Goal: Information Seeking & Learning: Compare options

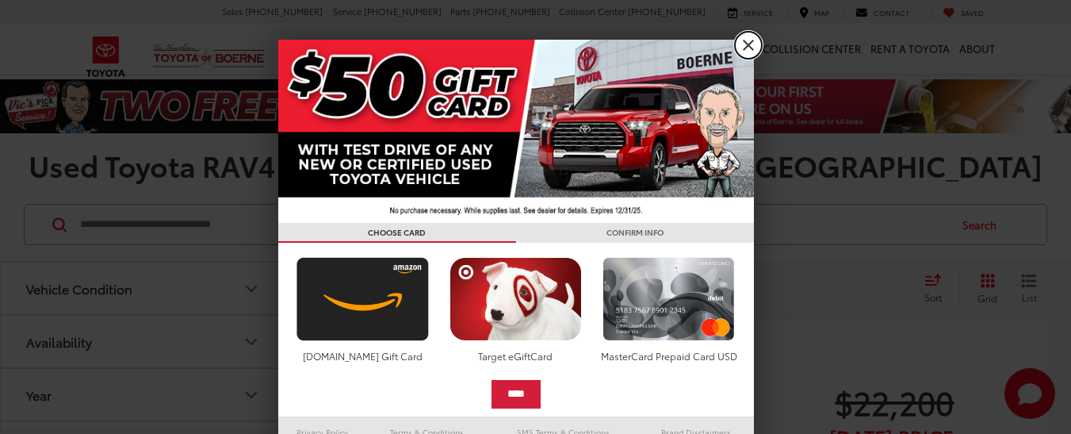
click at [740, 46] on link "X" at bounding box center [748, 45] width 27 height 27
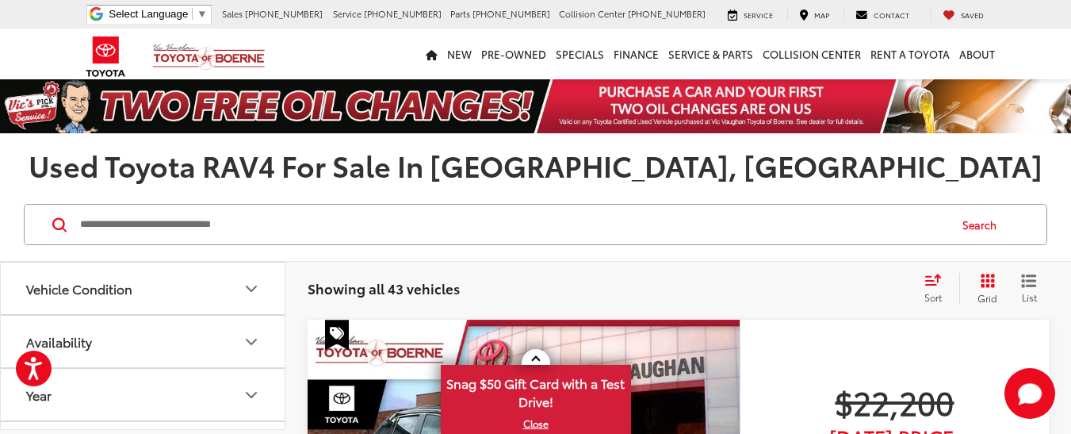
click at [254, 285] on icon "Vehicle Condition" at bounding box center [251, 288] width 19 height 19
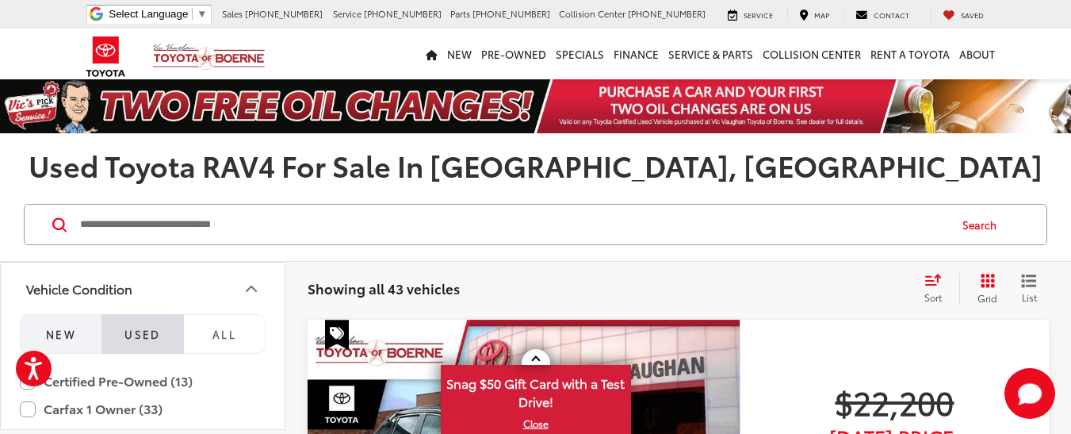
click at [70, 325] on button "NEW" at bounding box center [61, 334] width 82 height 40
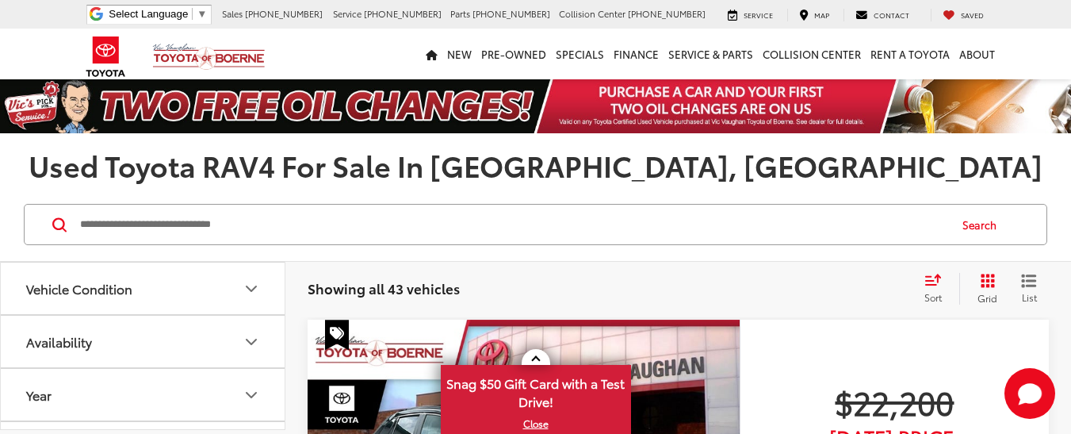
click at [249, 280] on icon "Vehicle Condition" at bounding box center [251, 288] width 19 height 19
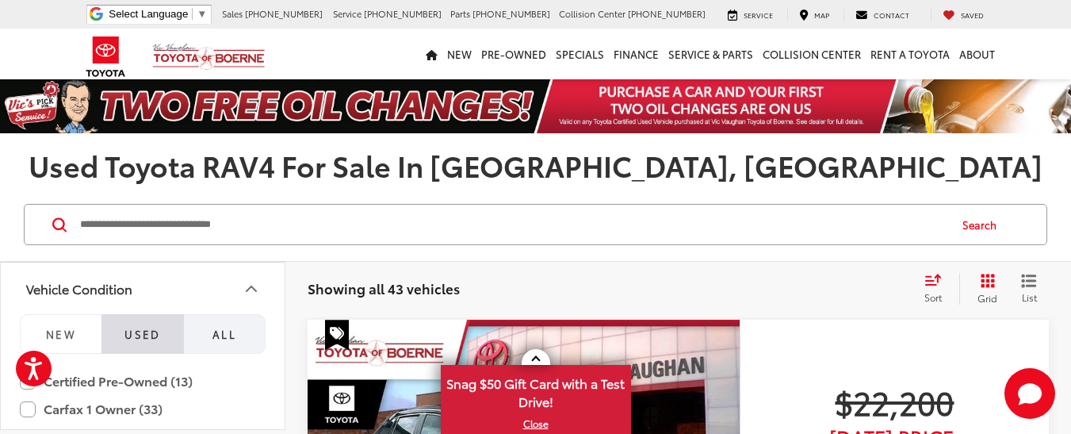
click at [227, 332] on span "All" at bounding box center [224, 334] width 24 height 14
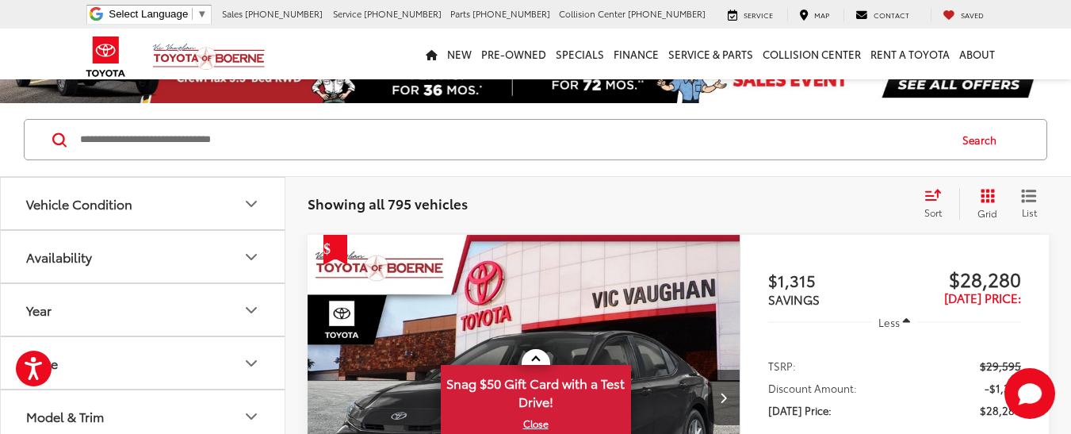
scroll to position [82, 0]
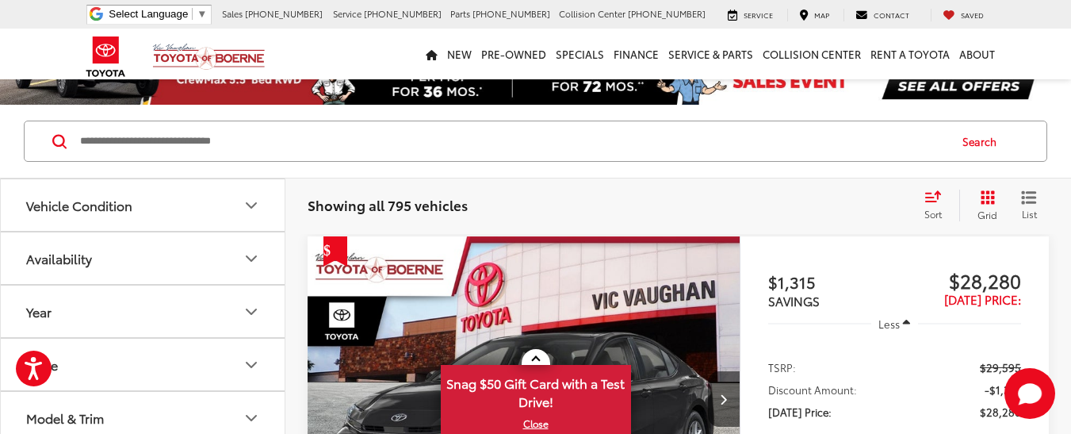
click at [260, 274] on button "Availability" at bounding box center [143, 258] width 285 height 52
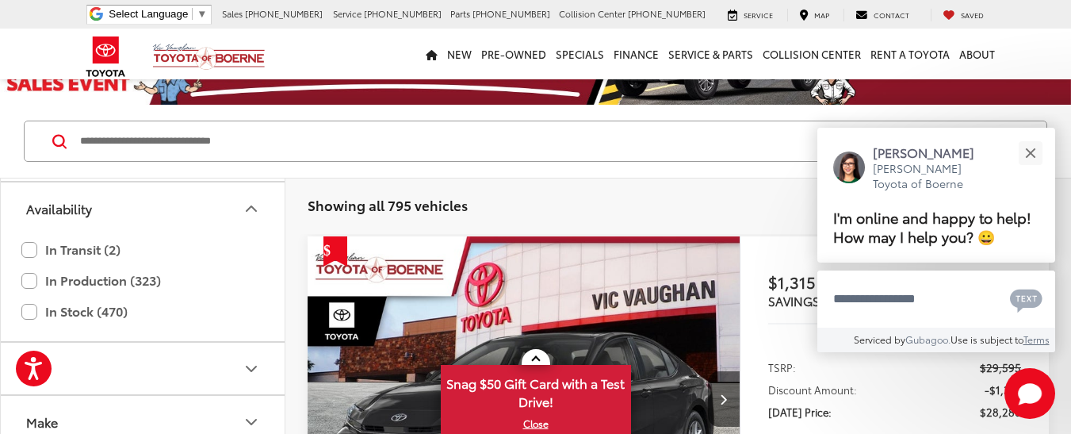
scroll to position [74, 0]
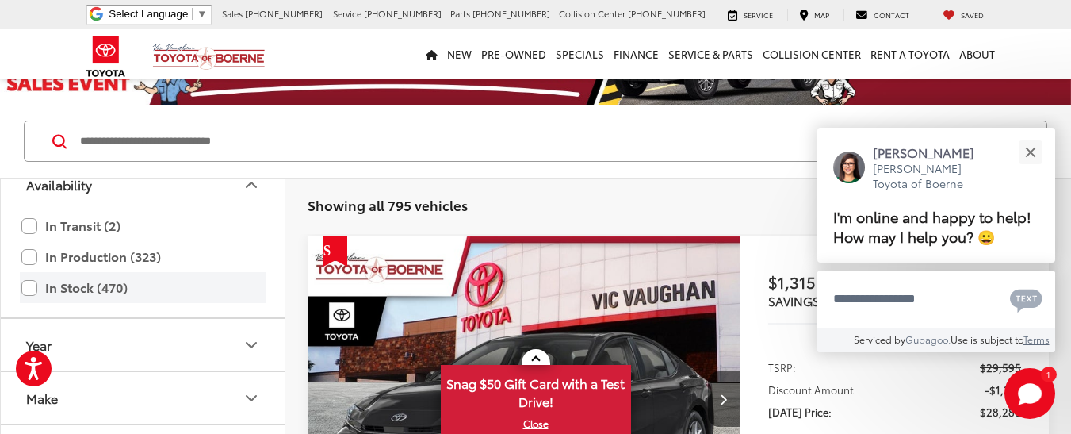
click at [37, 288] on label "In Stock (470)" at bounding box center [142, 288] width 243 height 28
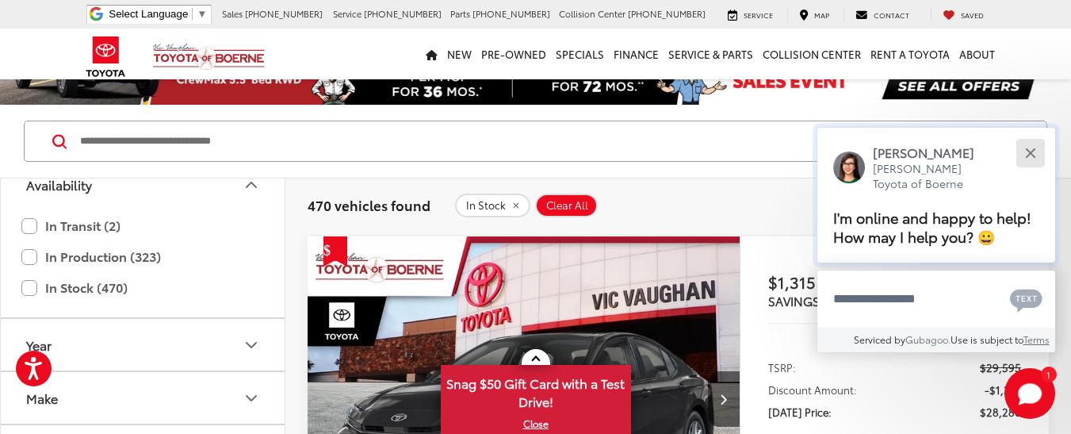
click at [1039, 149] on button "Close" at bounding box center [1030, 153] width 34 height 34
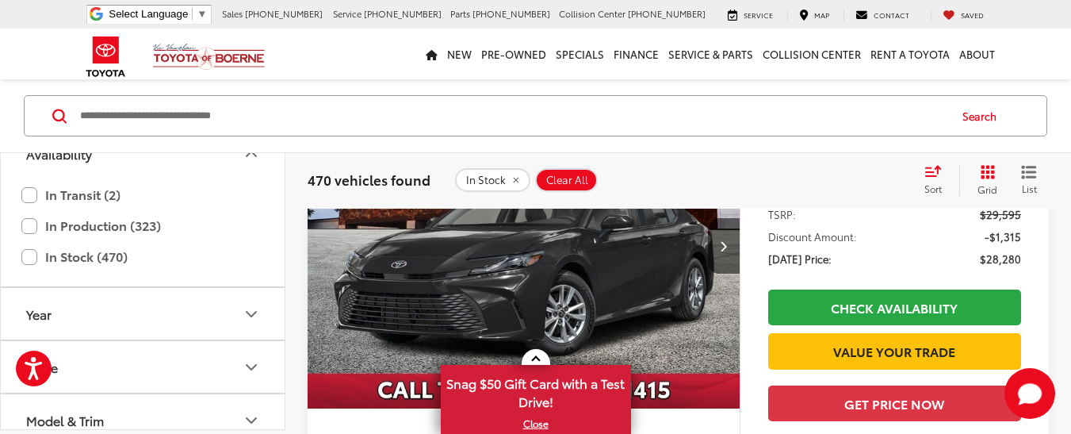
scroll to position [238, 0]
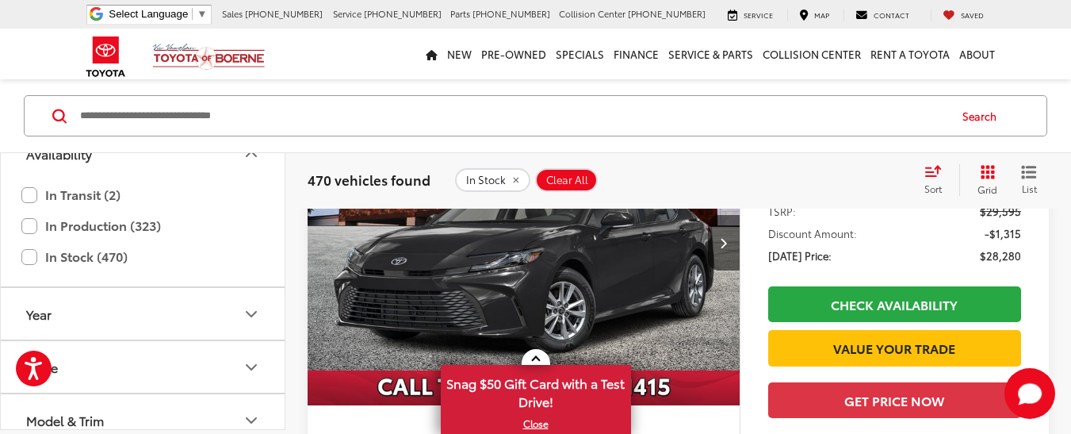
click at [250, 313] on icon "Year" at bounding box center [252, 313] width 10 height 5
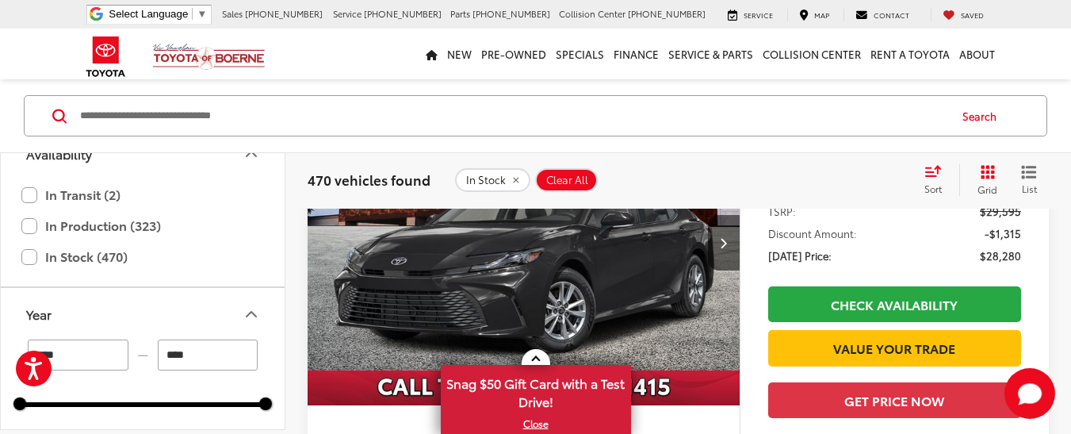
click at [103, 356] on input "****" at bounding box center [78, 354] width 101 height 31
type input "*"
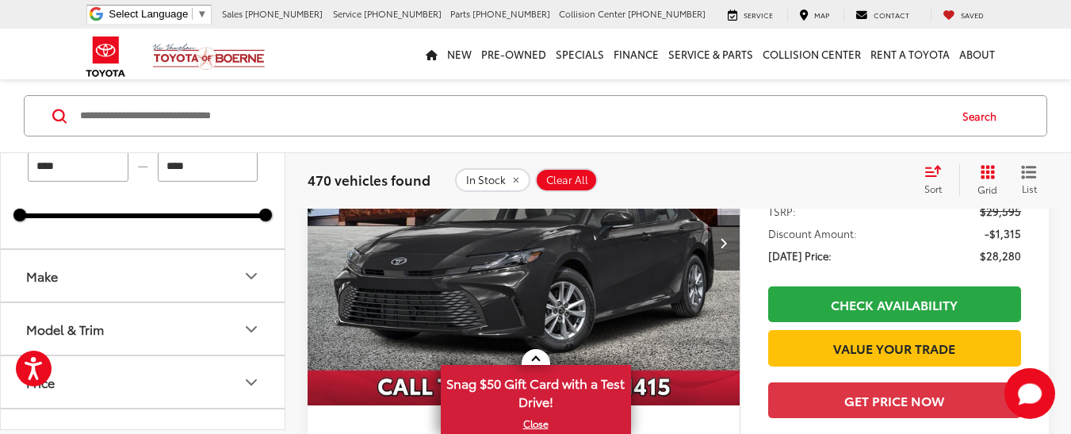
scroll to position [264, 0]
click at [252, 273] on icon "Make" at bounding box center [251, 273] width 19 height 19
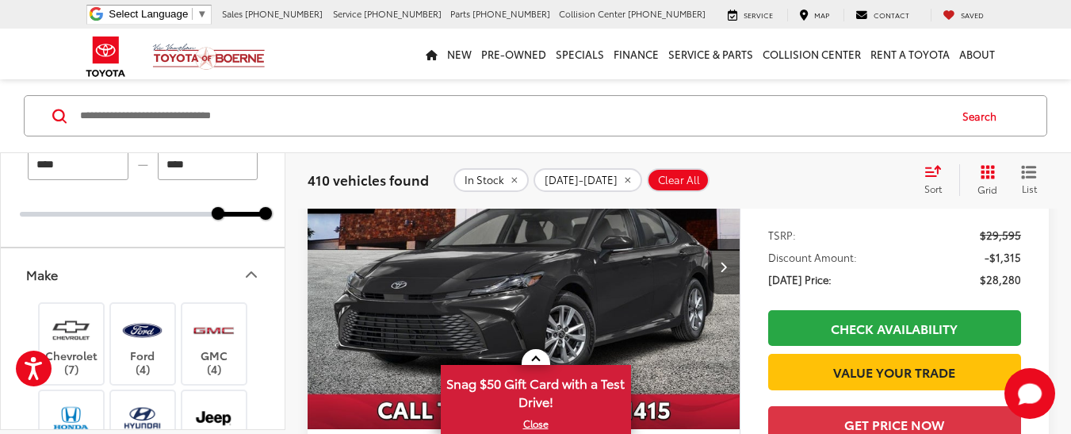
scroll to position [215, 0]
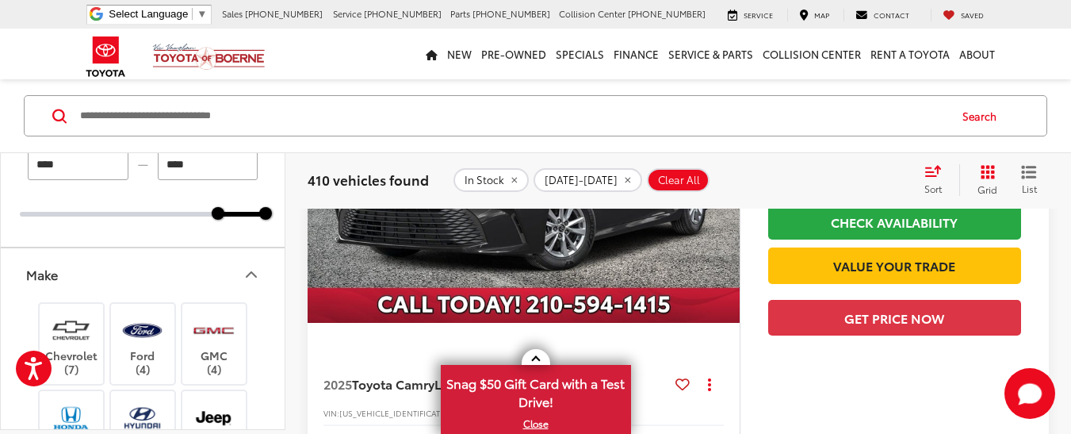
type input "****"
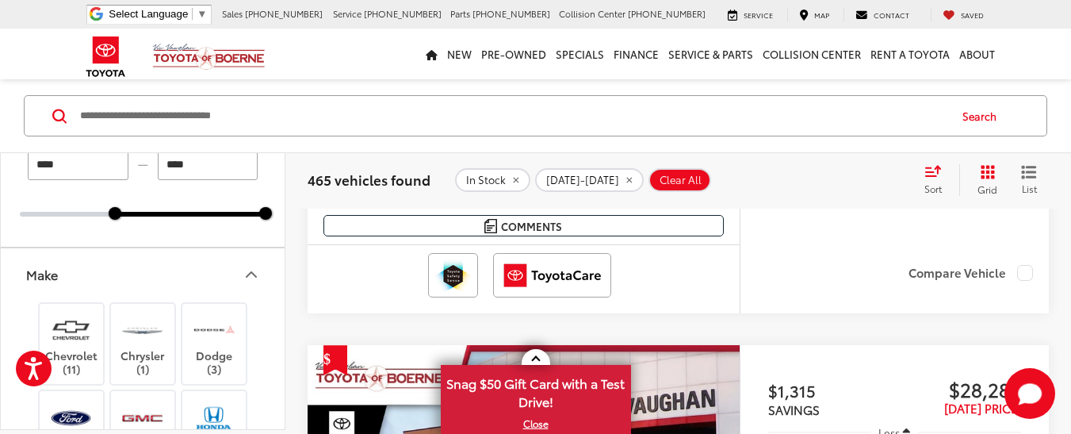
scroll to position [578, 0]
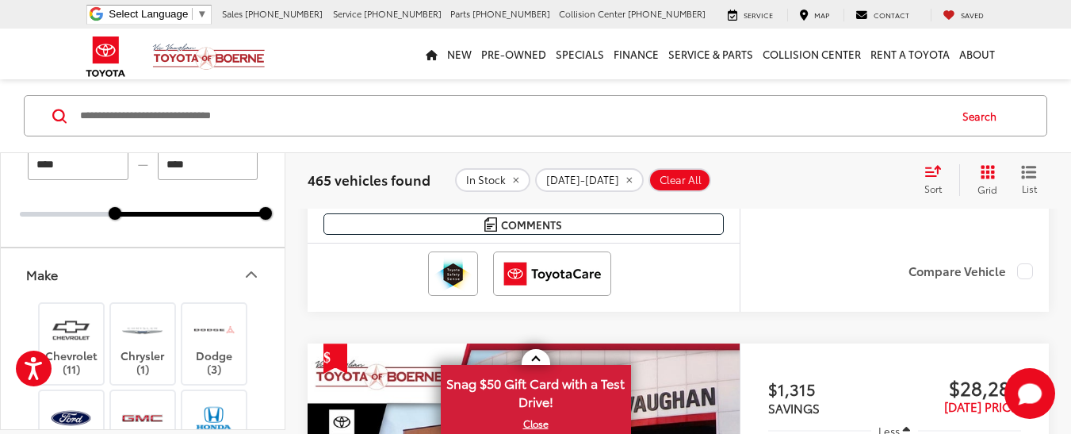
click at [189, 270] on button "Make" at bounding box center [143, 274] width 285 height 52
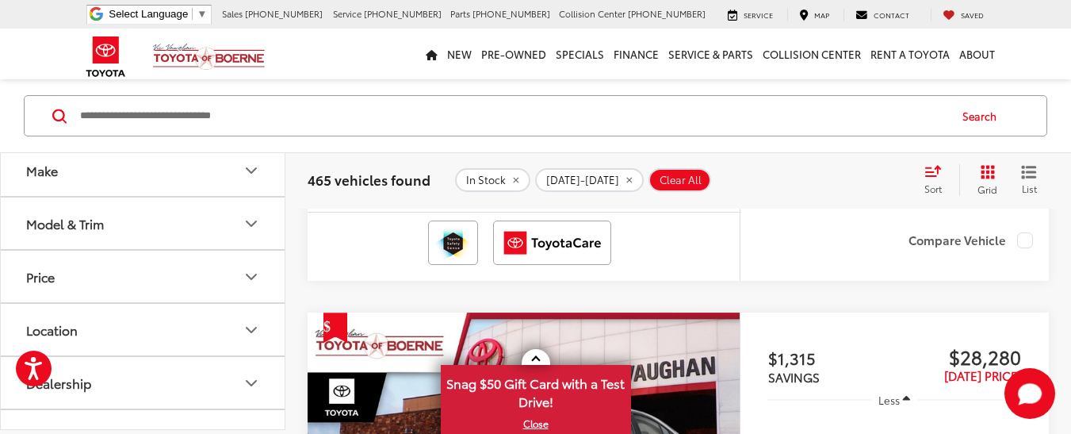
scroll to position [369, 0]
click at [252, 170] on icon "Make" at bounding box center [252, 168] width 10 height 5
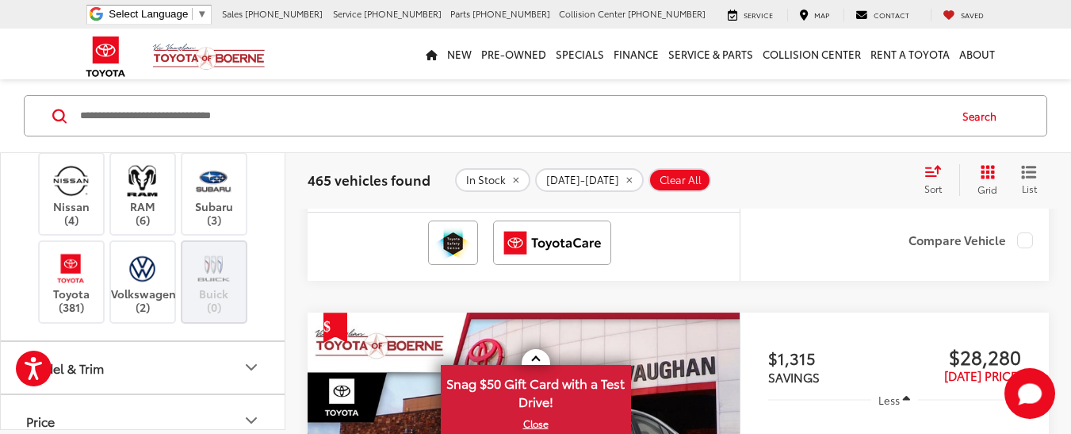
scroll to position [865, 0]
click at [68, 281] on img at bounding box center [71, 267] width 44 height 37
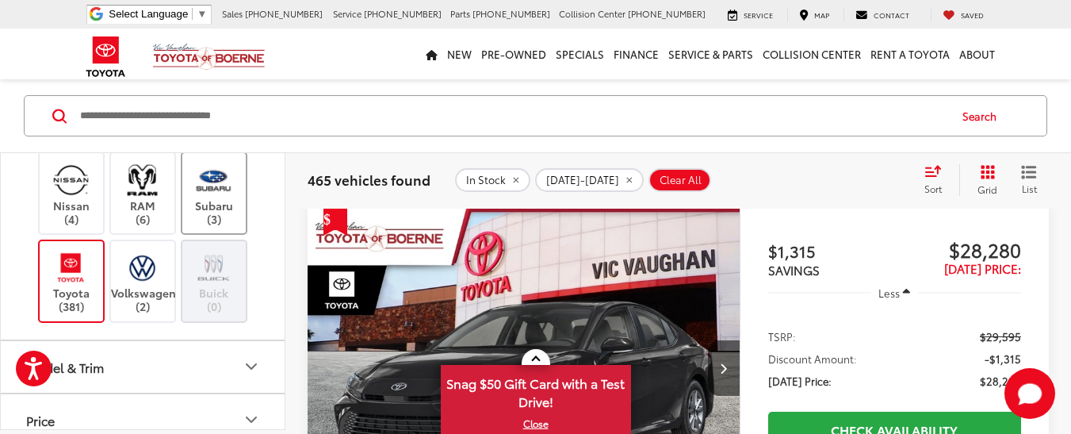
click at [217, 205] on label "Subaru (3)" at bounding box center [214, 193] width 64 height 64
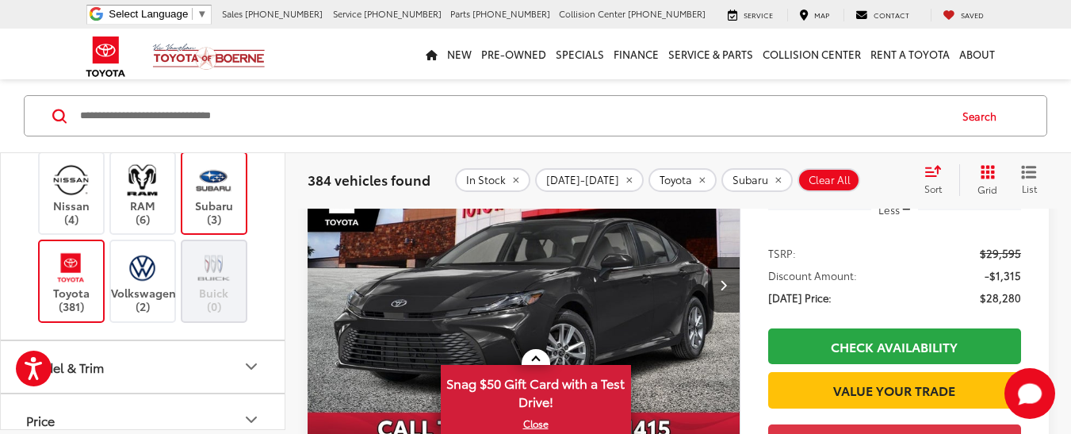
scroll to position [204, 0]
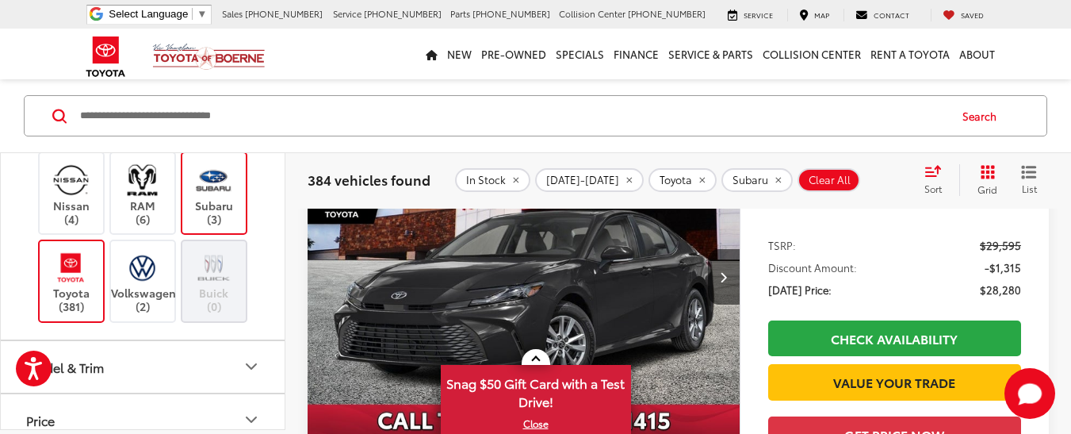
click at [251, 365] on icon "Model & Trim" at bounding box center [251, 366] width 19 height 19
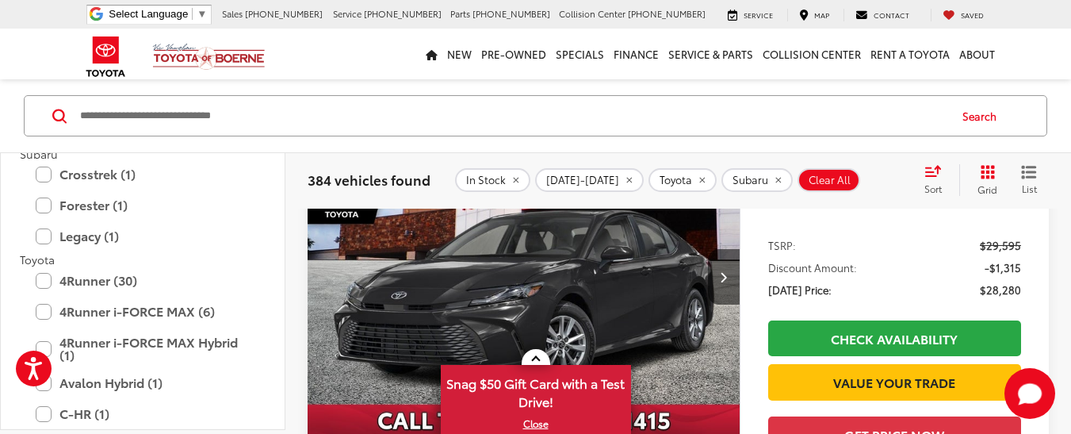
scroll to position [1111, 0]
click at [42, 205] on label "Forester (1)" at bounding box center [143, 204] width 214 height 28
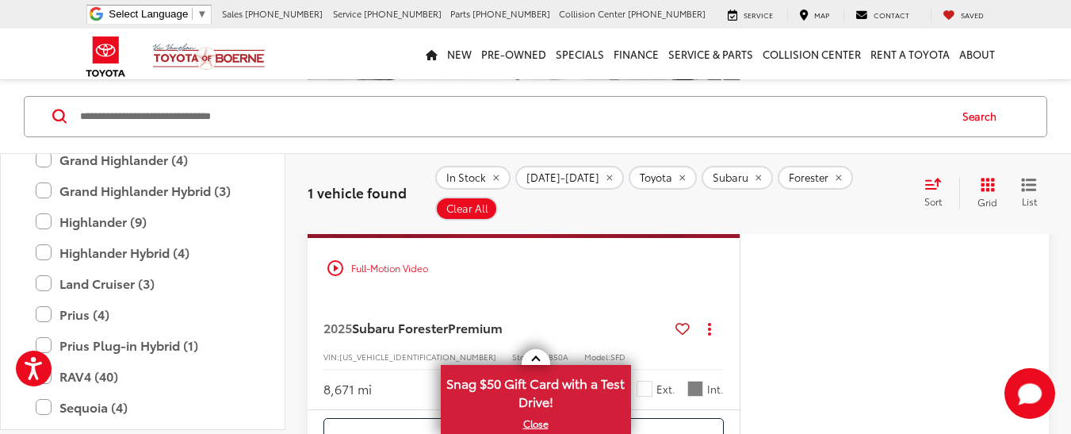
scroll to position [1638, 0]
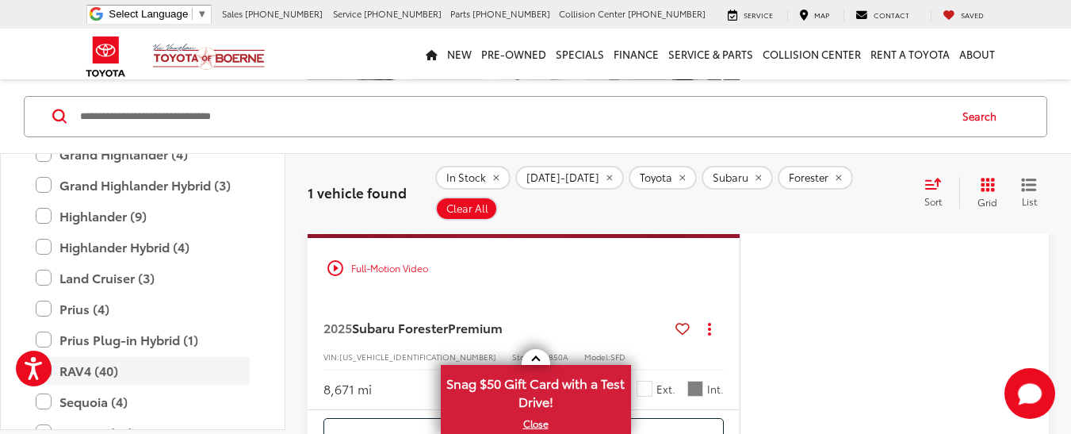
click at [99, 366] on label "RAV4 (40)" at bounding box center [143, 371] width 214 height 28
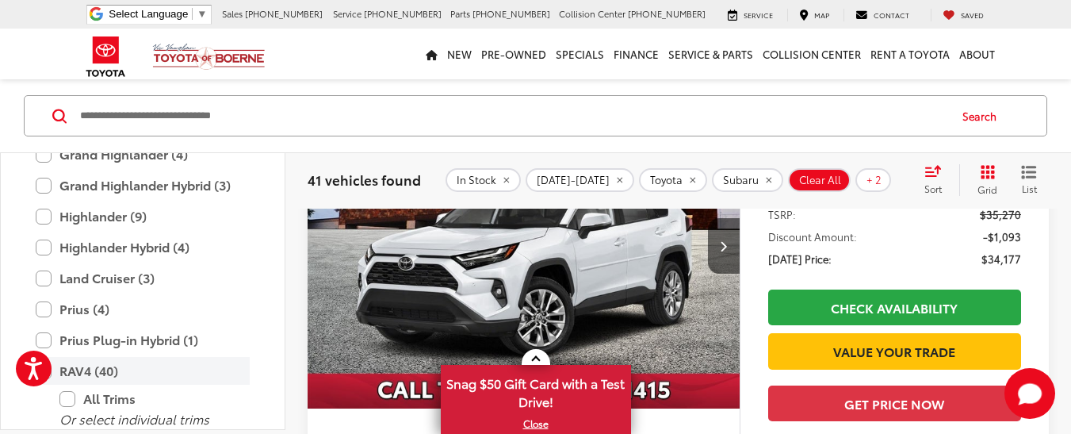
scroll to position [244, 0]
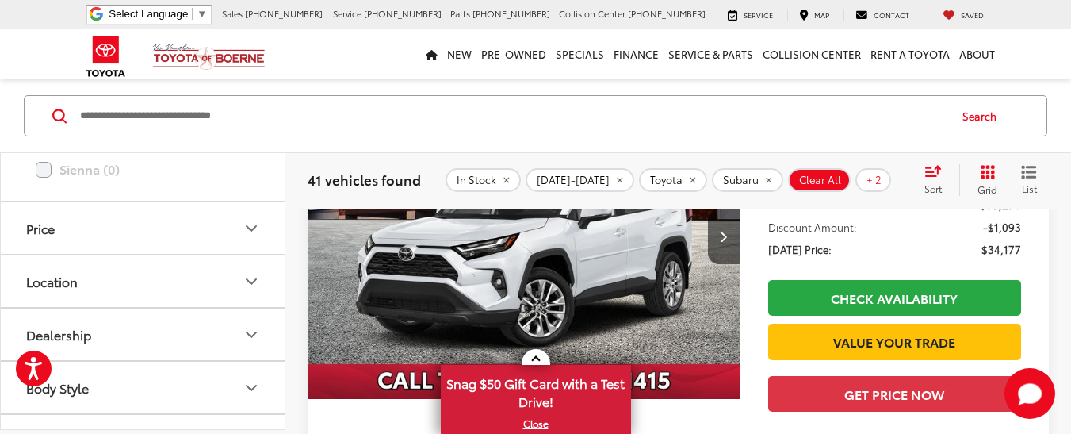
scroll to position [2235, 0]
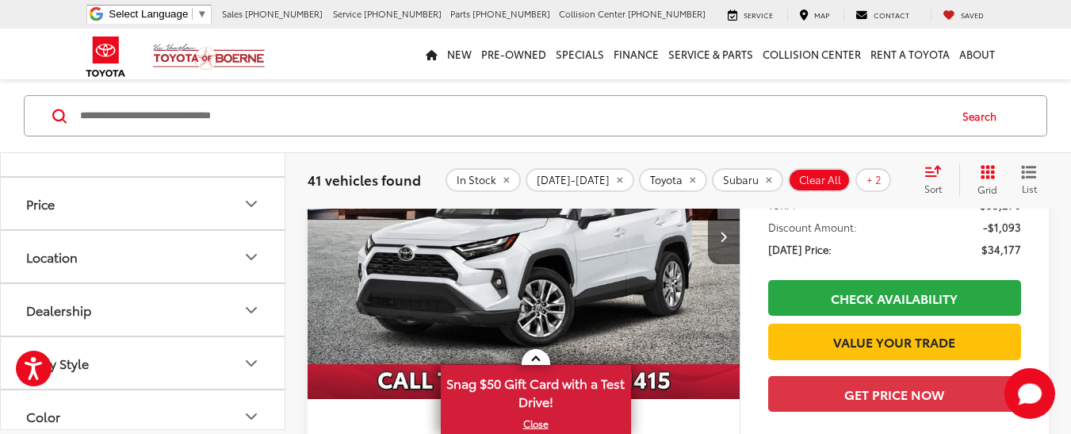
click at [251, 258] on icon "Location" at bounding box center [252, 256] width 10 height 5
click at [247, 205] on icon "Price" at bounding box center [251, 202] width 19 height 19
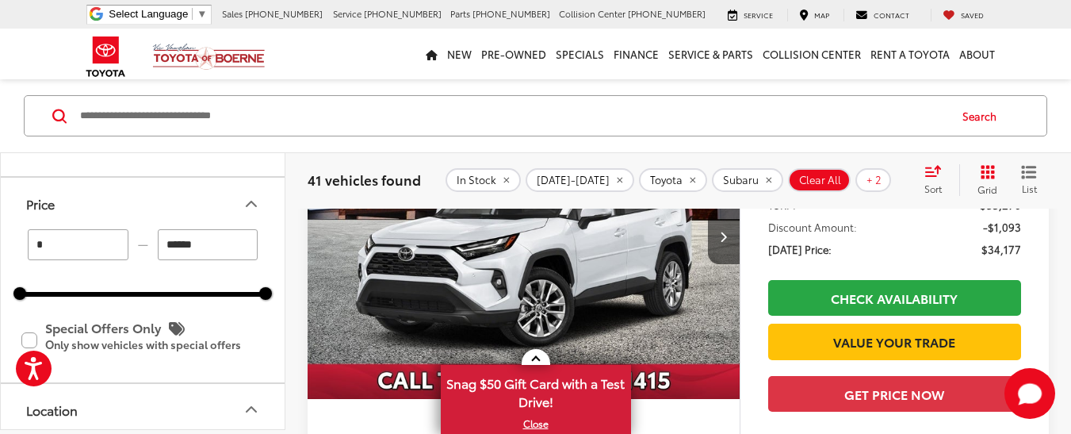
click at [180, 289] on div "* — ****** 0 91000" at bounding box center [143, 262] width 246 height 67
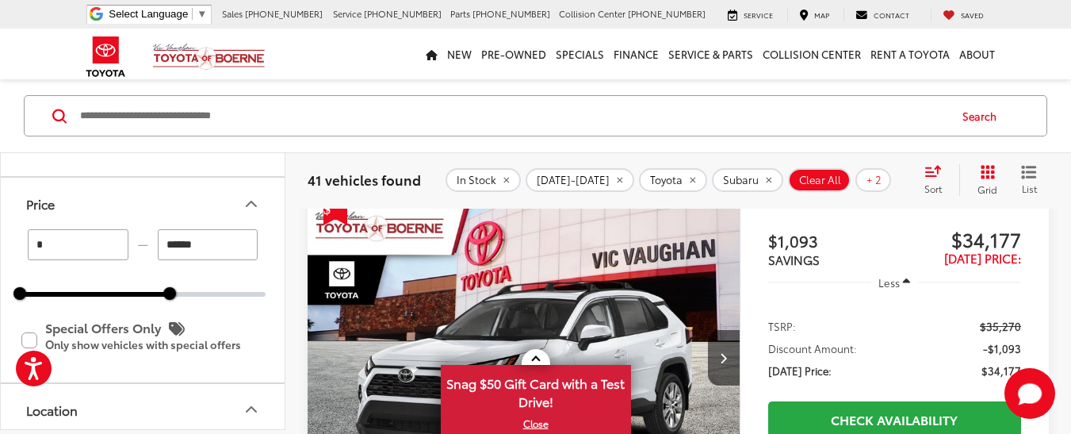
scroll to position [107, 0]
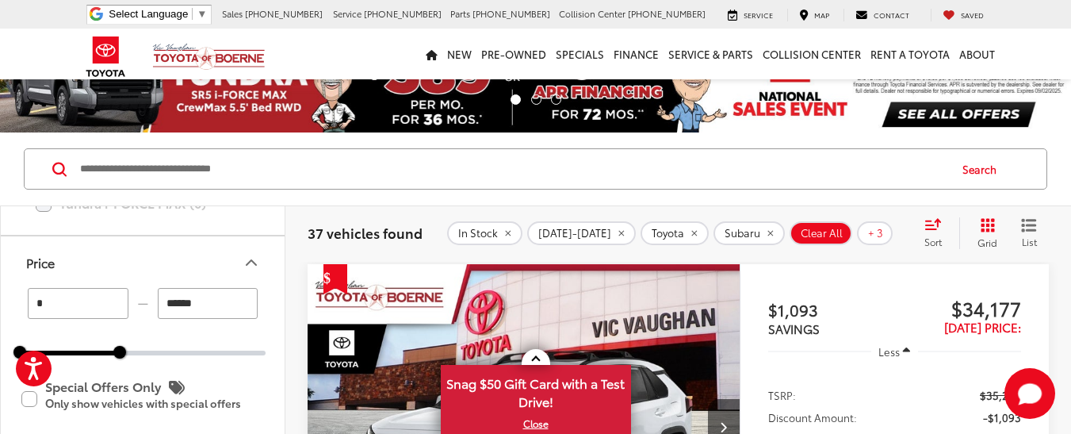
scroll to position [107, 0]
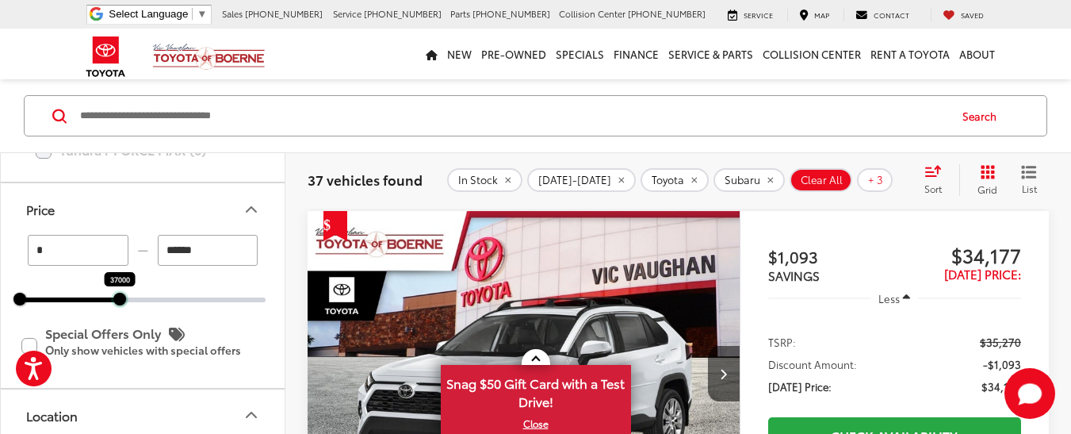
click at [123, 297] on div at bounding box center [119, 299] width 13 height 13
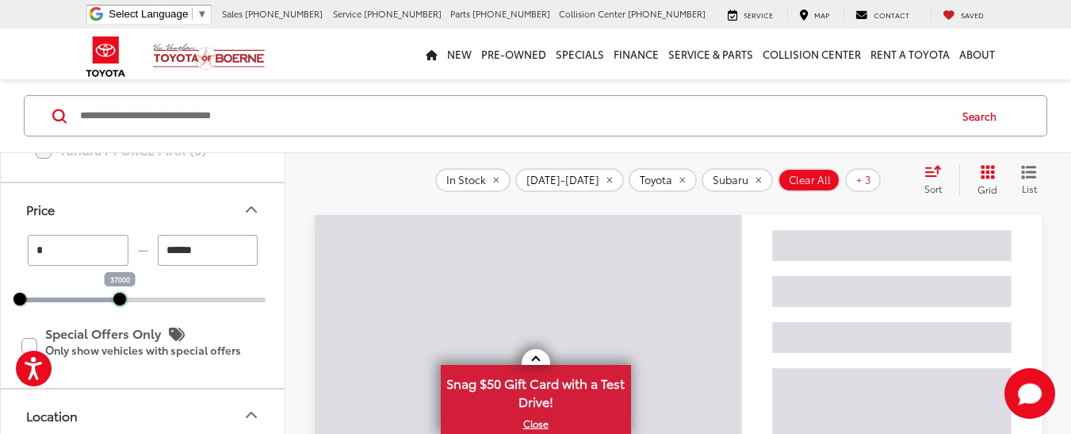
click at [117, 304] on div at bounding box center [119, 299] width 13 height 13
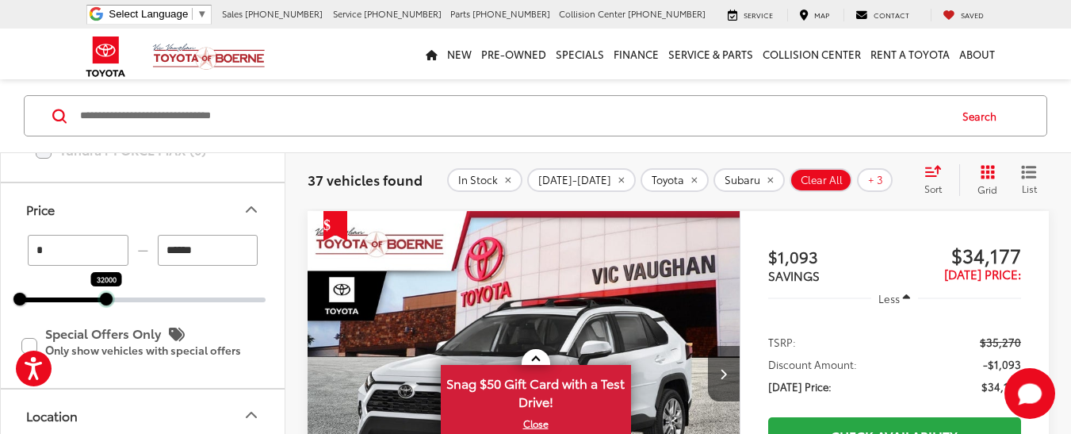
type input "******"
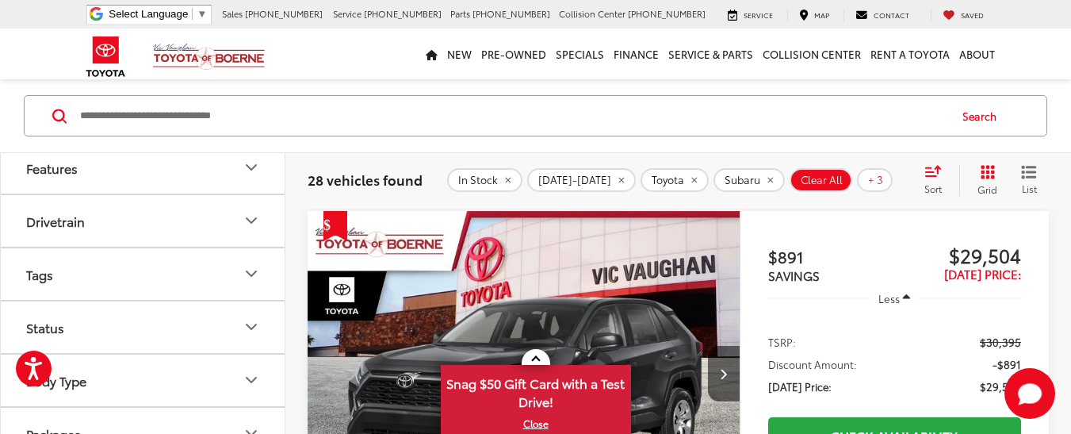
scroll to position [2848, 0]
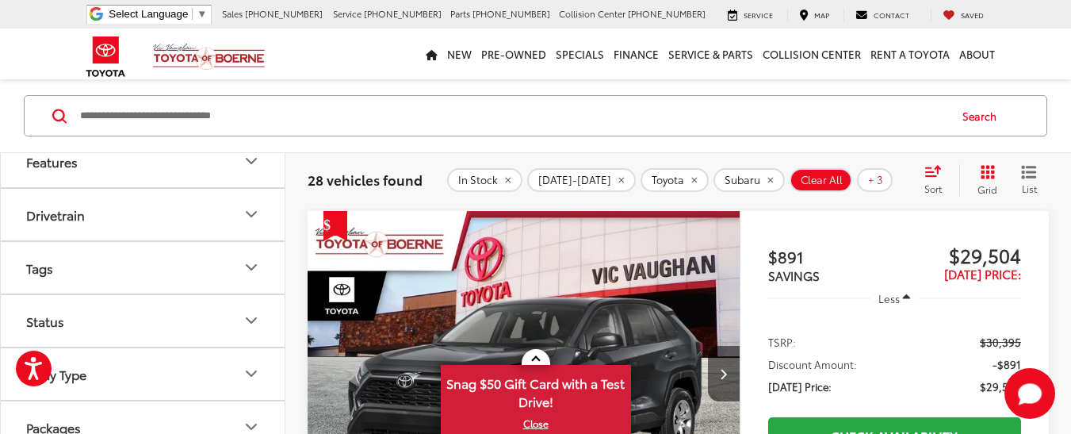
click at [248, 212] on icon "Drivetrain" at bounding box center [252, 214] width 10 height 5
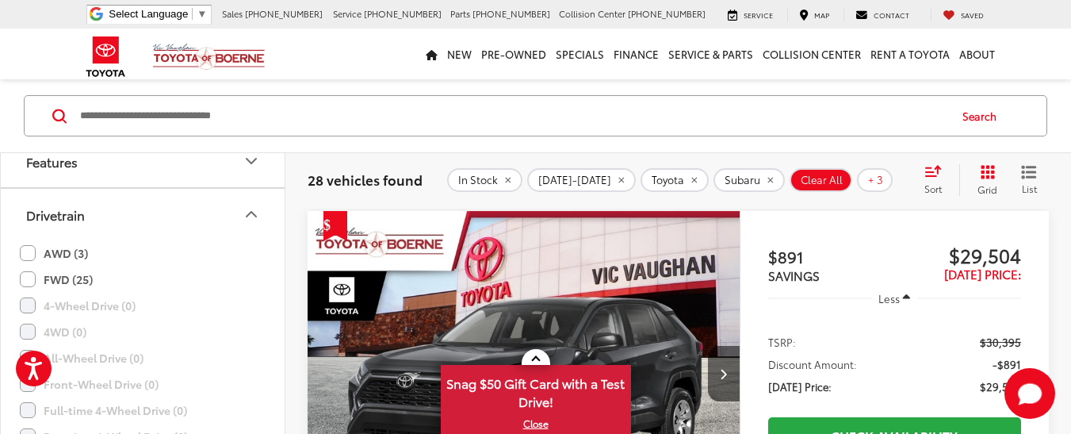
click at [56, 254] on label "AWD (3)" at bounding box center [54, 253] width 68 height 26
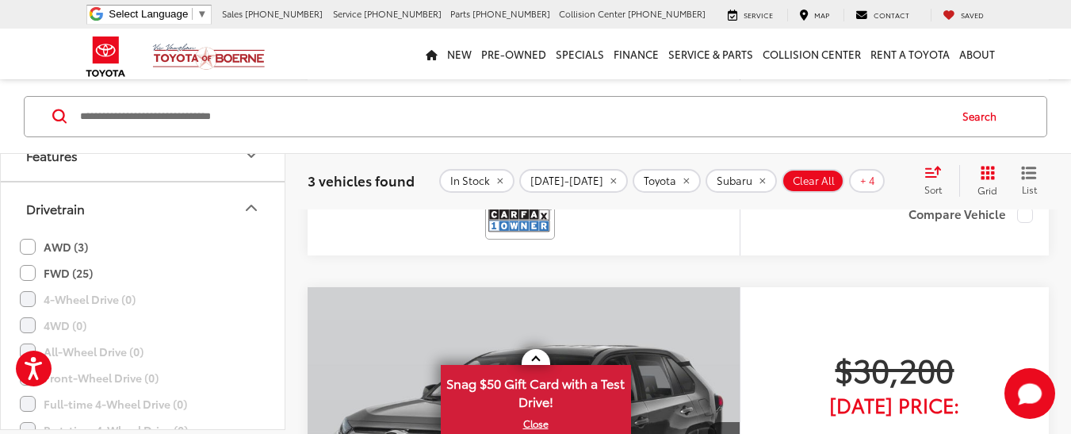
scroll to position [1253, 0]
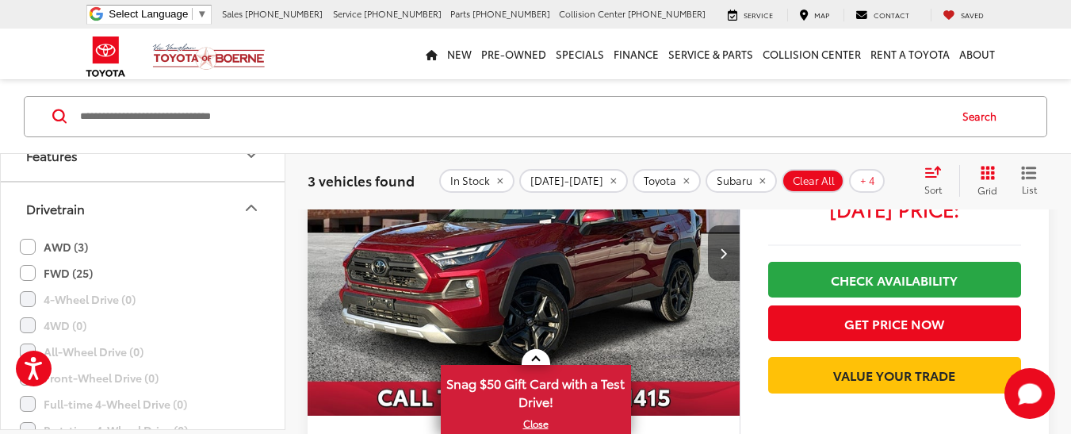
scroll to position [156, 0]
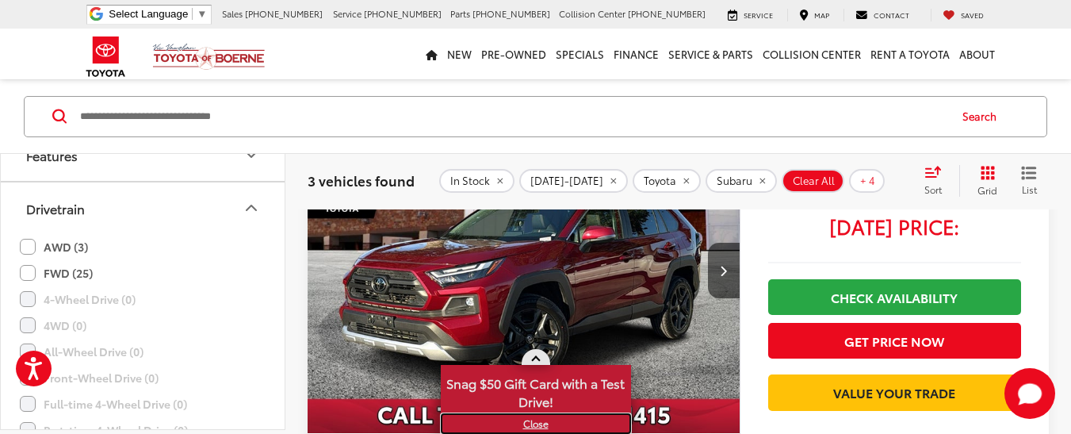
click at [544, 428] on link "X" at bounding box center [535, 423] width 187 height 17
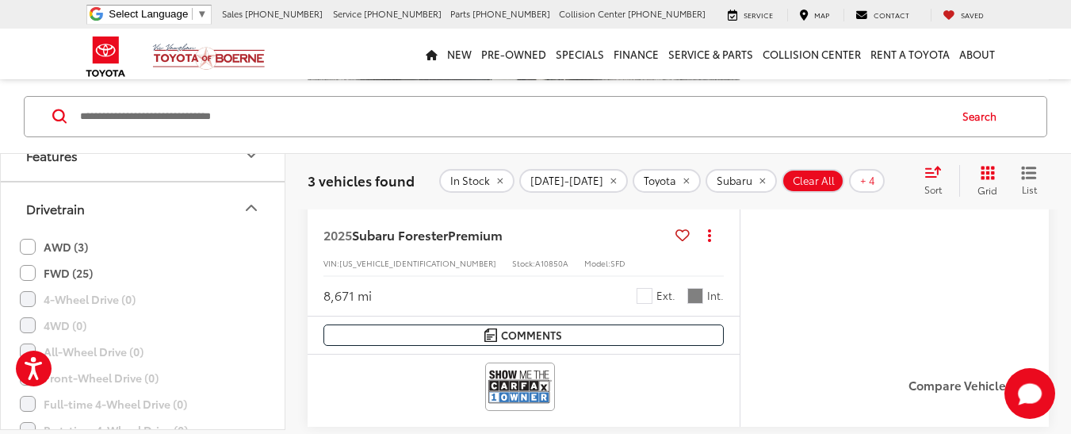
scroll to position [1084, 0]
click at [533, 385] on img at bounding box center [519, 386] width 63 height 42
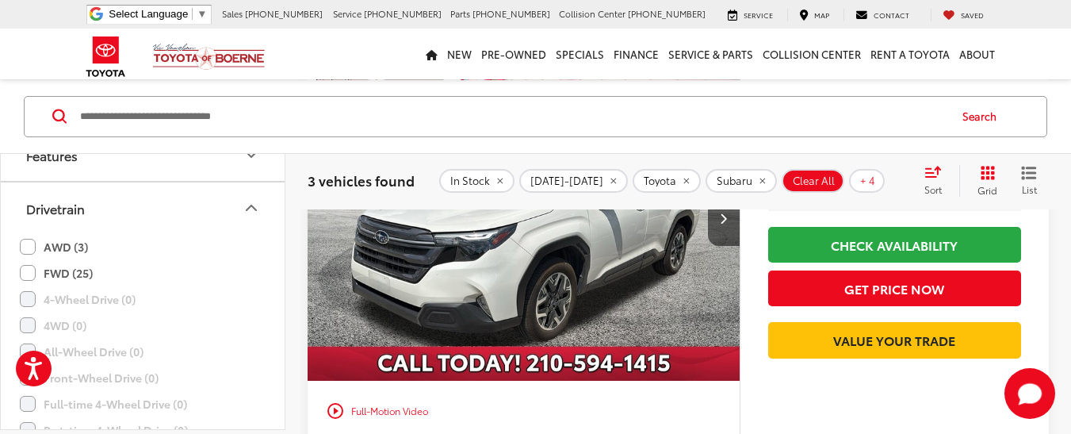
scroll to position [851, 0]
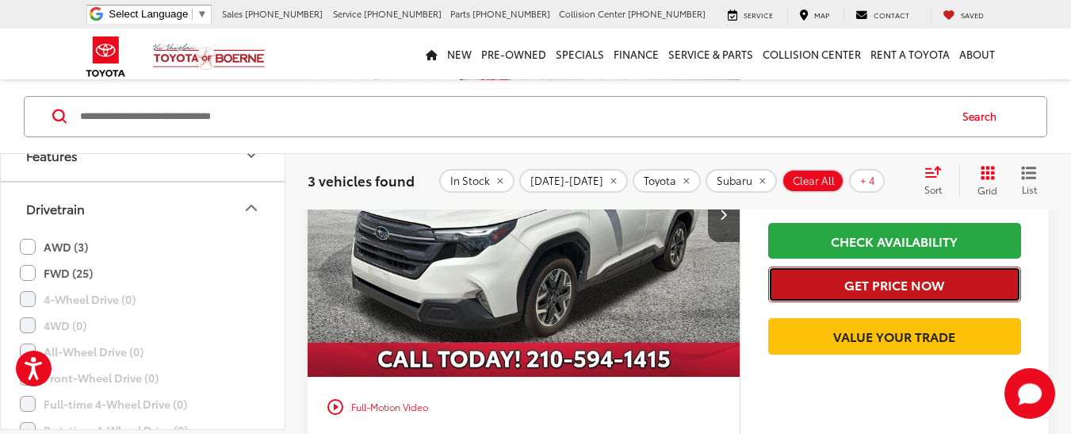
click at [935, 291] on button "Get Price Now" at bounding box center [894, 284] width 253 height 36
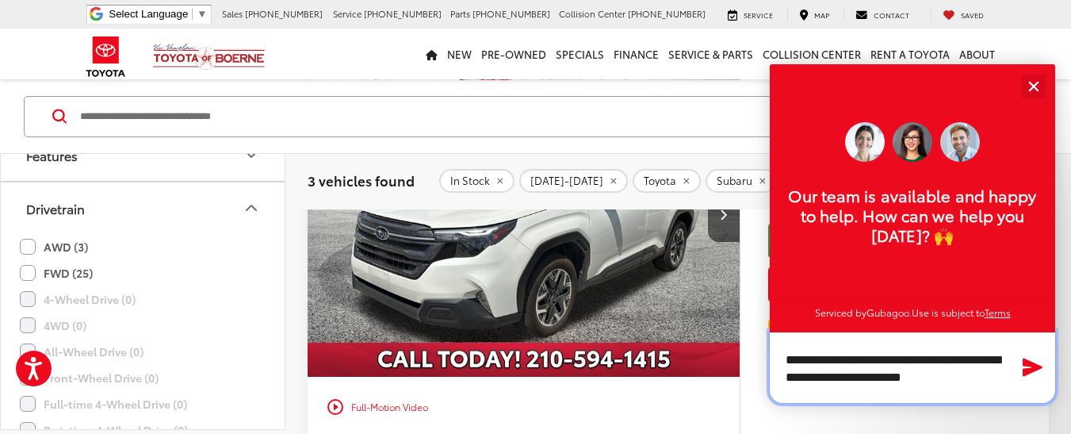
scroll to position [1, 0]
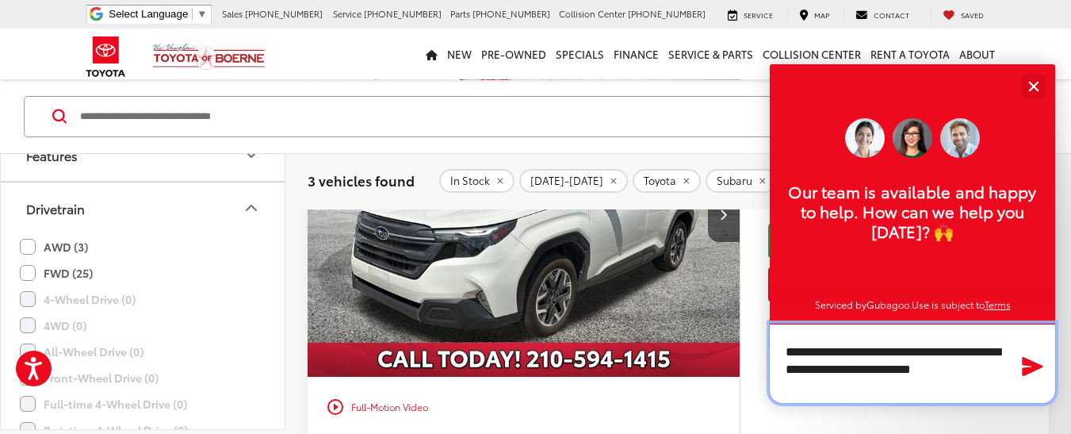
type textarea "**********"
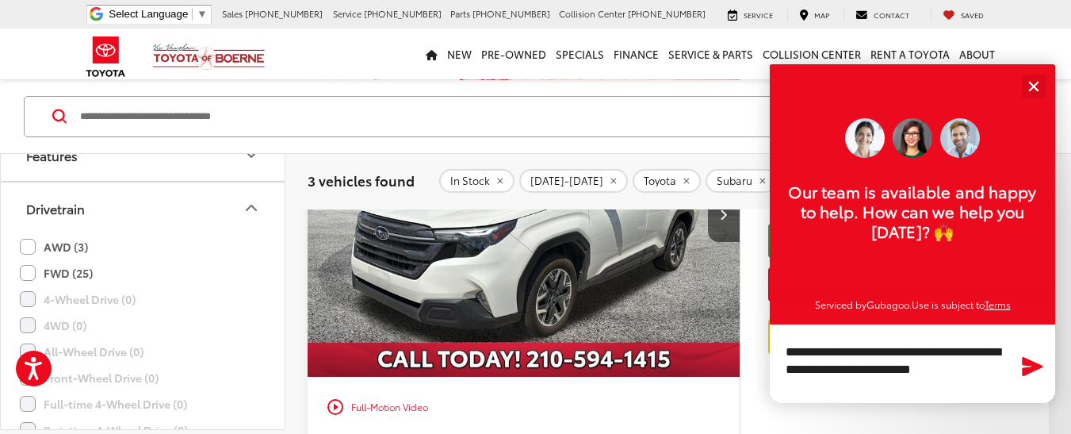
click at [1028, 366] on icon "Send Message" at bounding box center [1032, 365] width 25 height 23
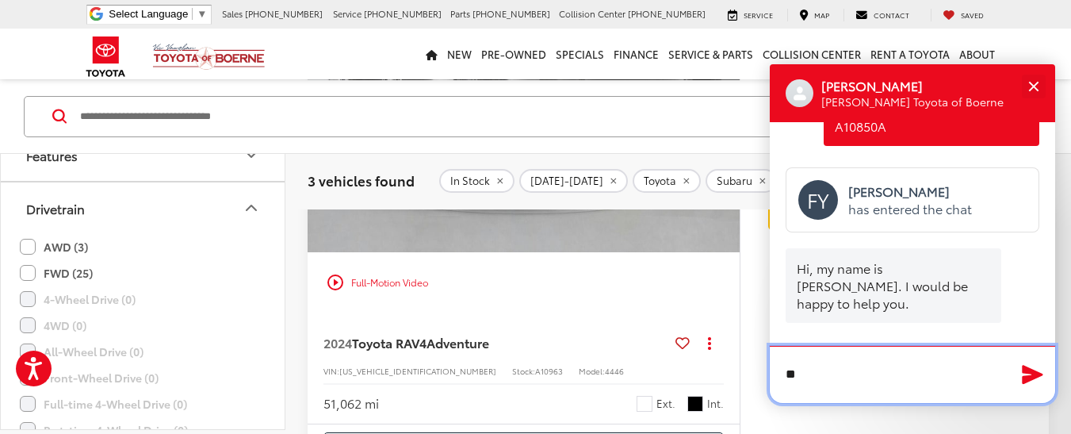
scroll to position [65, 0]
type textarea "*********"
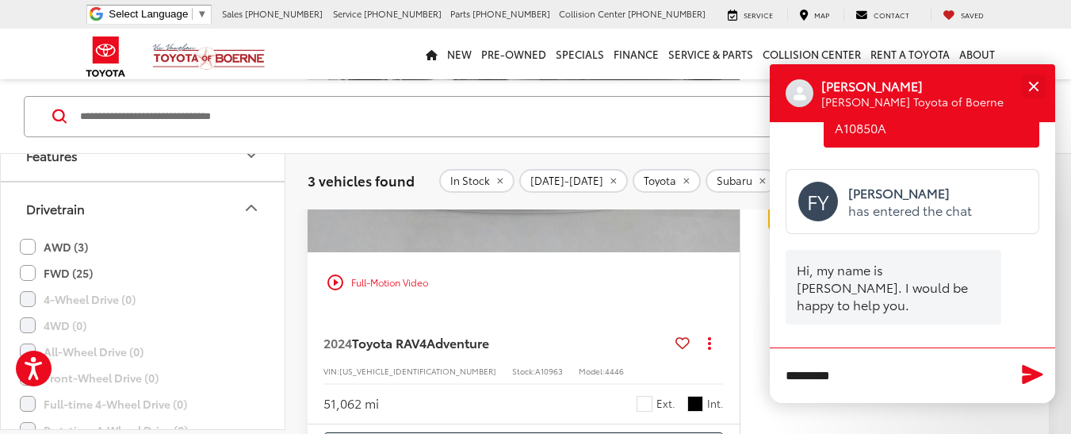
click at [1037, 369] on icon "Send Message" at bounding box center [1032, 373] width 25 height 23
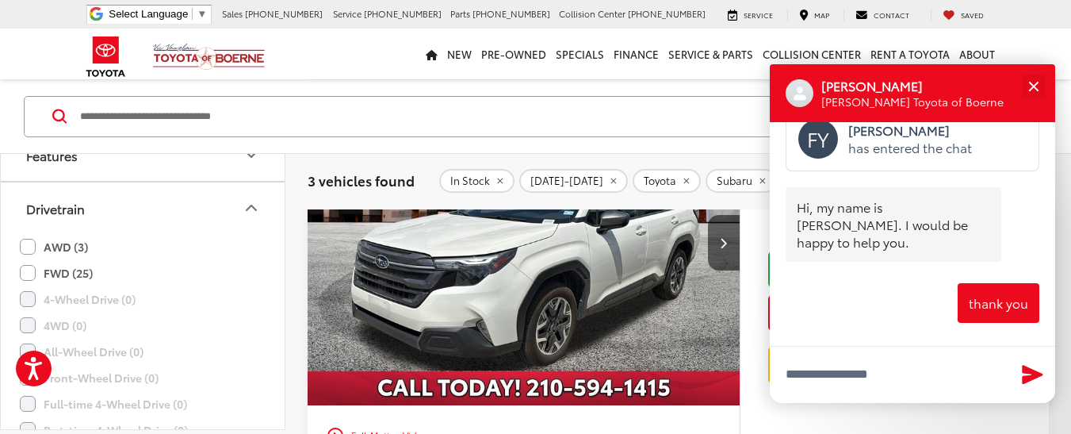
scroll to position [817, 0]
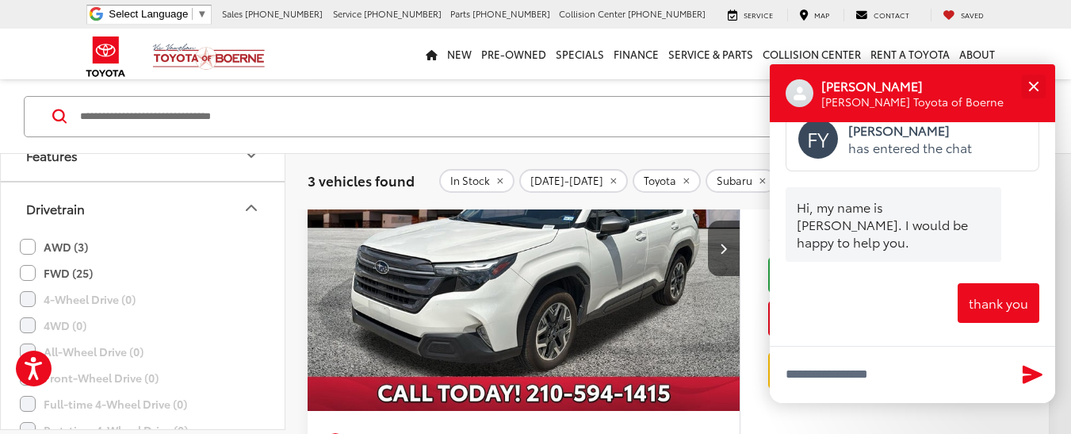
click at [421, 293] on img "2025 Subaru Forester Premium 0" at bounding box center [524, 249] width 434 height 326
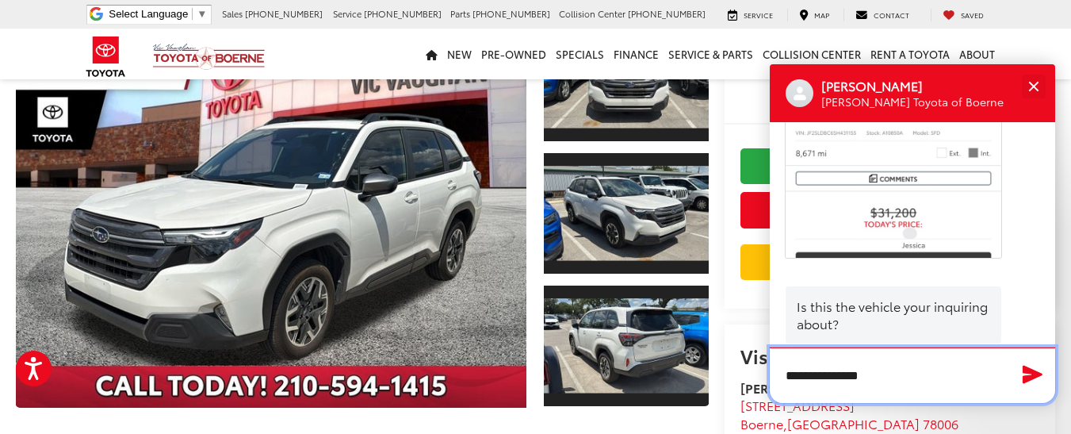
scroll to position [561, 0]
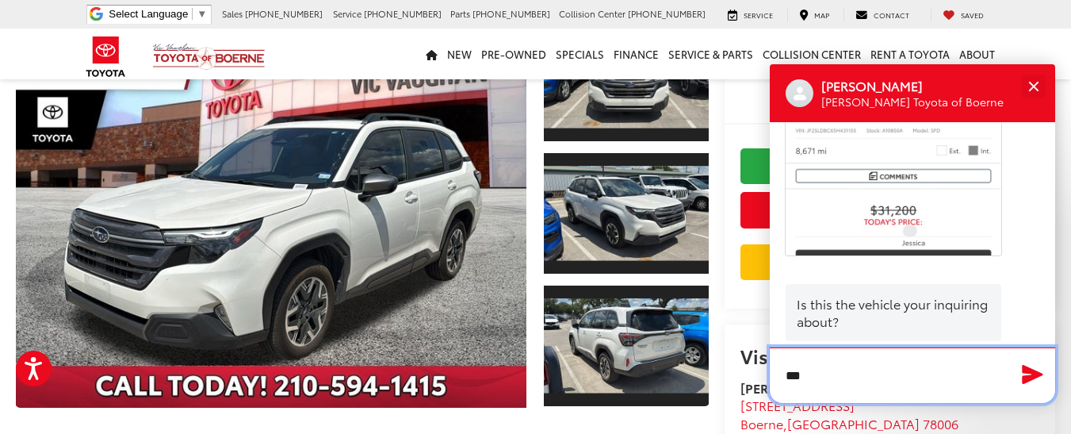
type textarea "***"
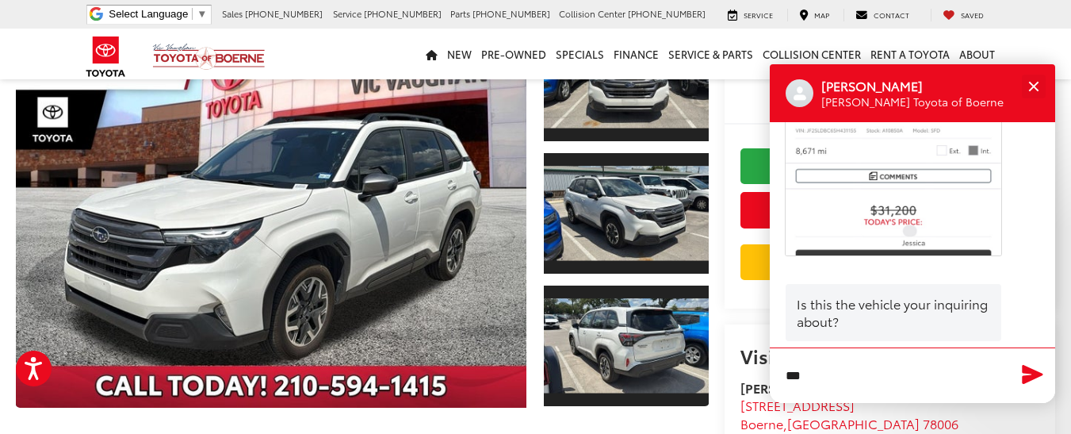
click at [1032, 381] on icon "Send Message" at bounding box center [1032, 373] width 25 height 23
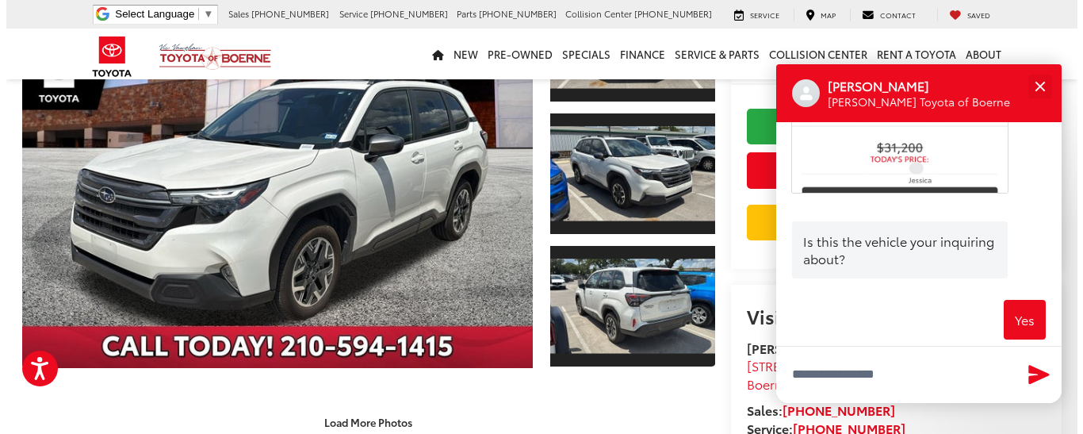
scroll to position [191, 0]
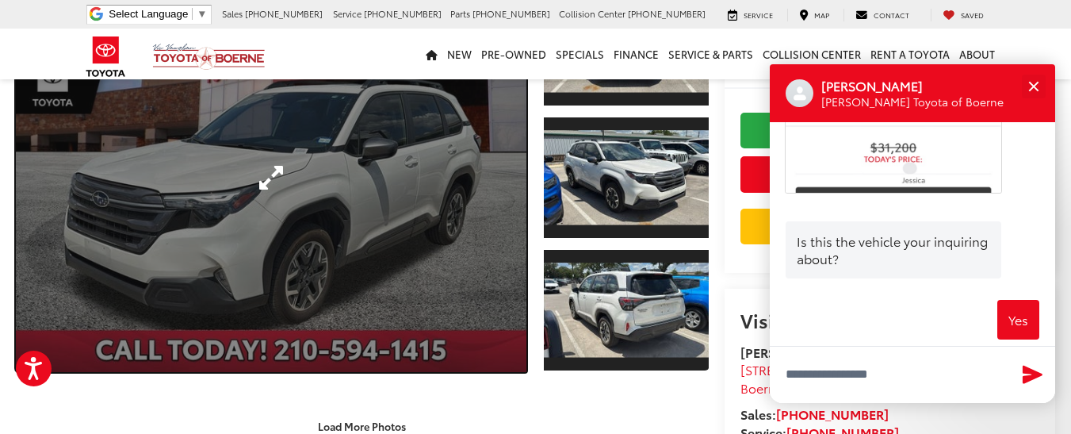
click at [457, 215] on link "Expand Photo 0" at bounding box center [271, 177] width 511 height 388
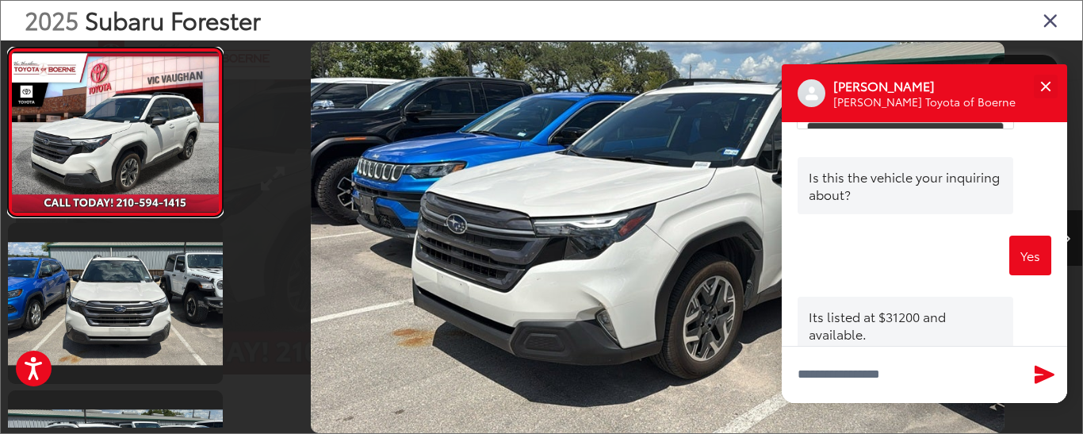
scroll to position [691, 0]
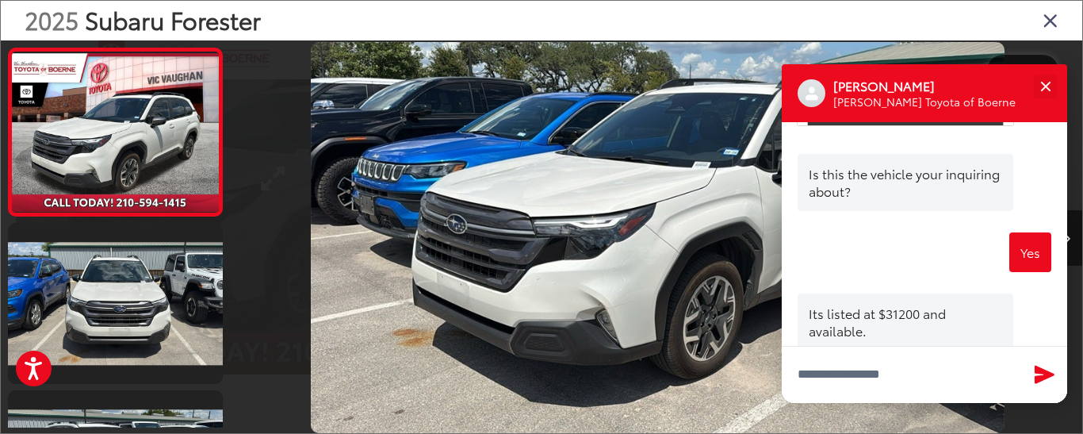
click at [283, 327] on div at bounding box center [339, 237] width 212 height 394
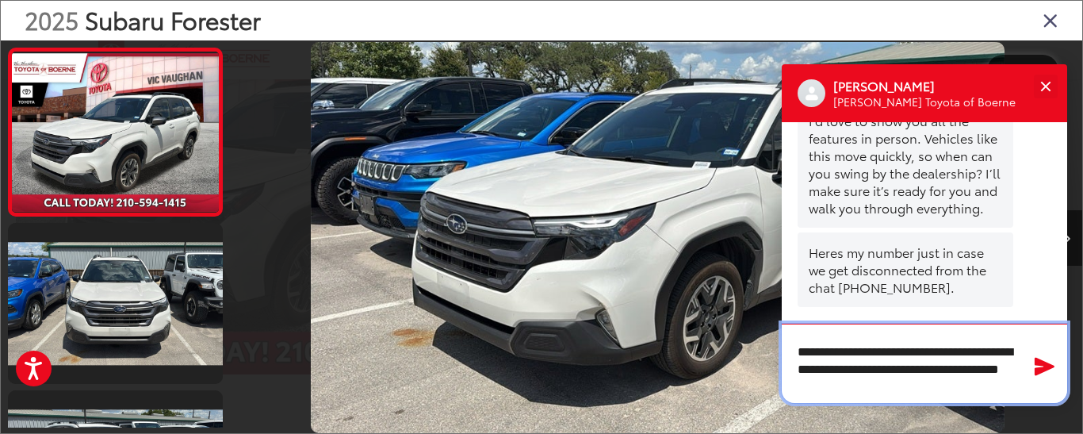
scroll to position [952, 0]
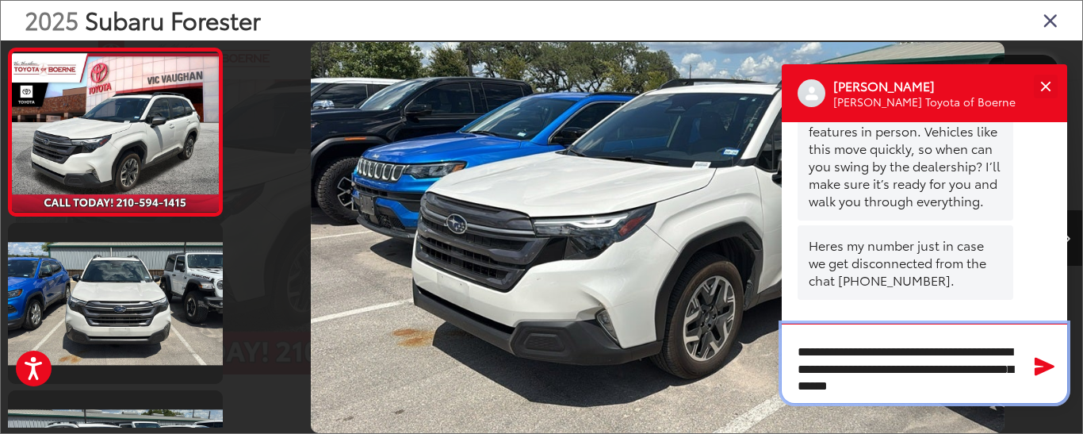
type textarea "**********"
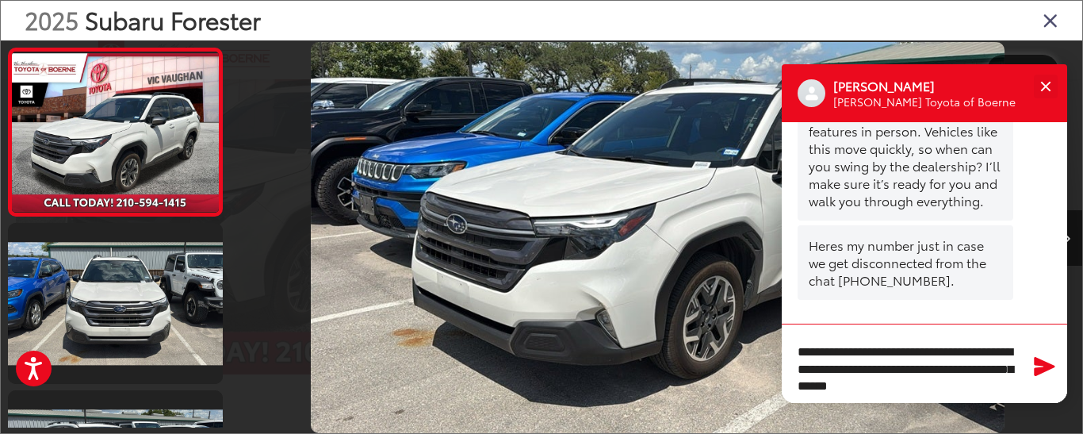
click at [1042, 375] on icon "Send Message" at bounding box center [1044, 365] width 25 height 23
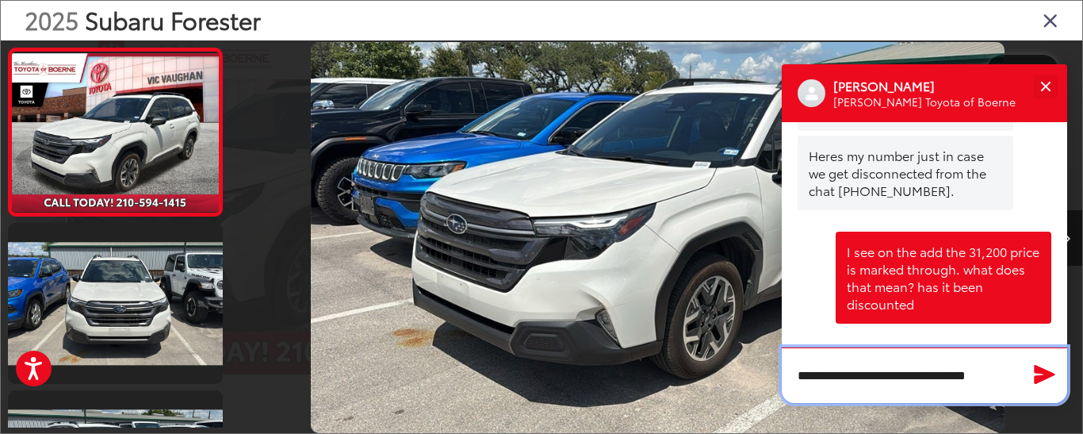
scroll to position [1043, 0]
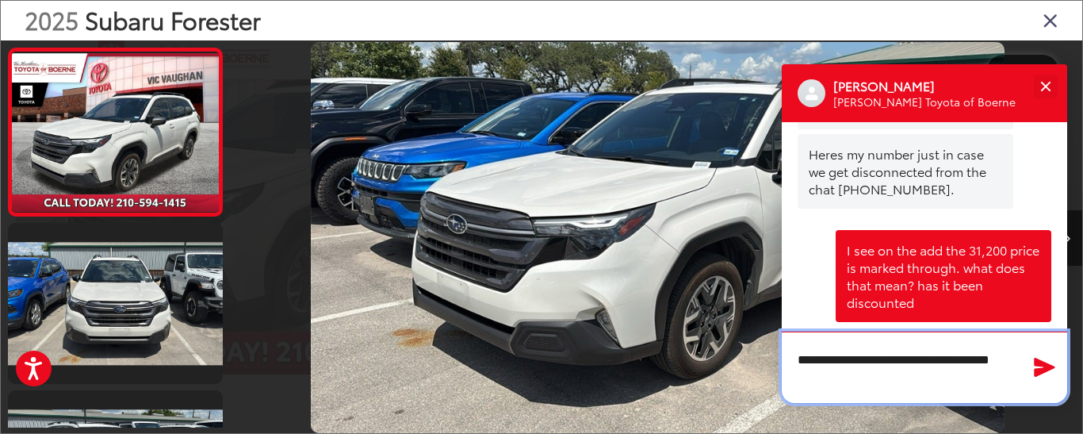
type textarea "**********"
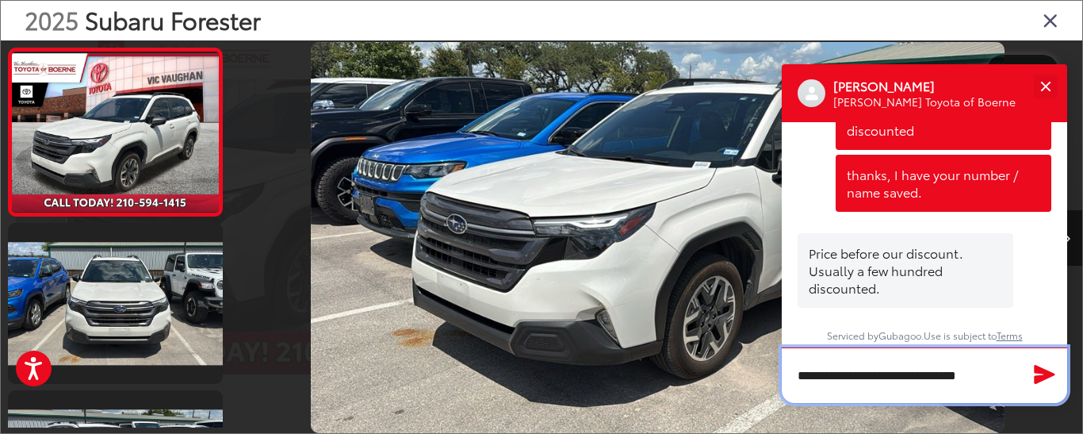
scroll to position [1199, 0]
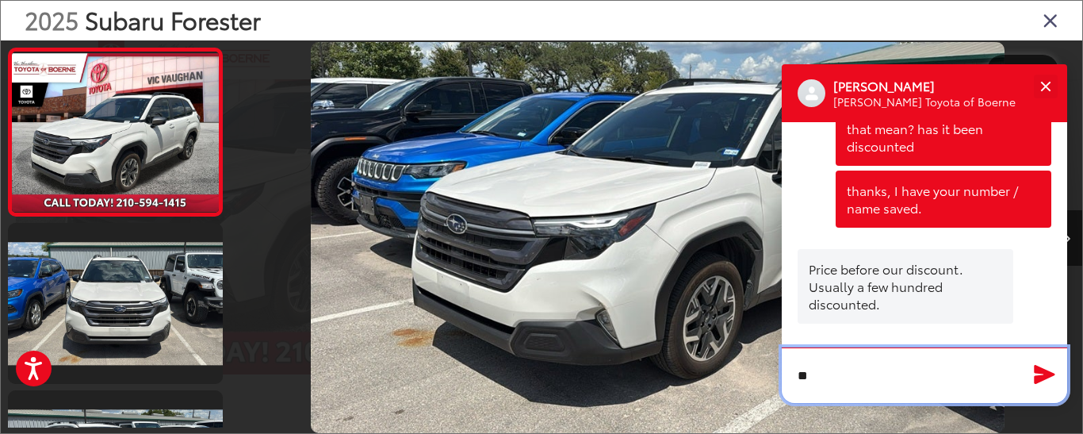
type textarea "*"
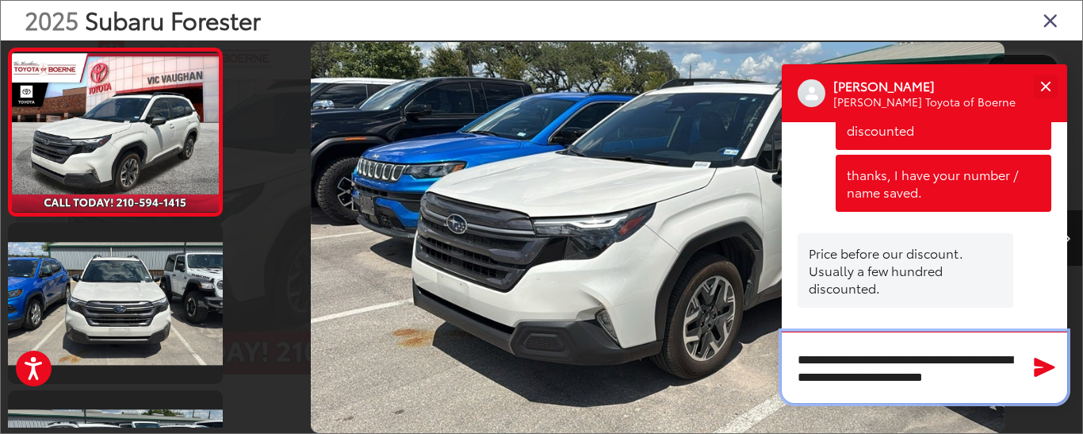
scroll to position [1, 0]
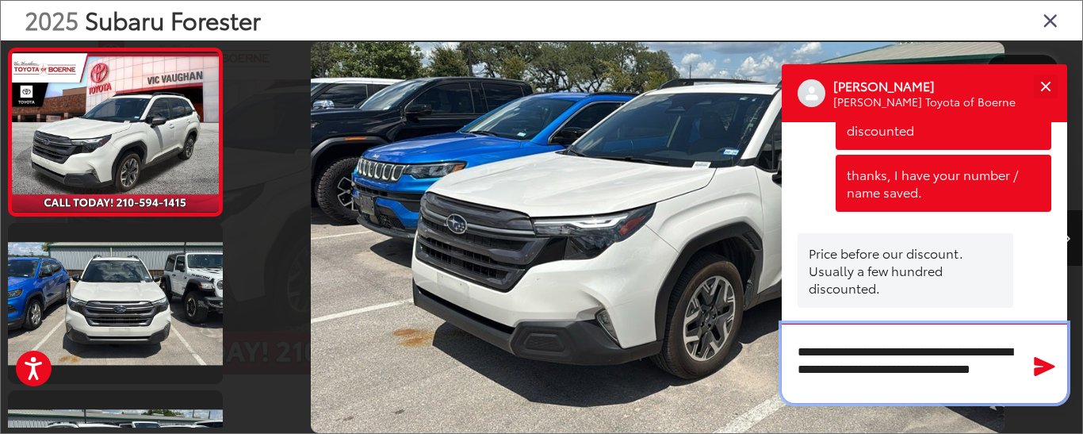
type textarea "**********"
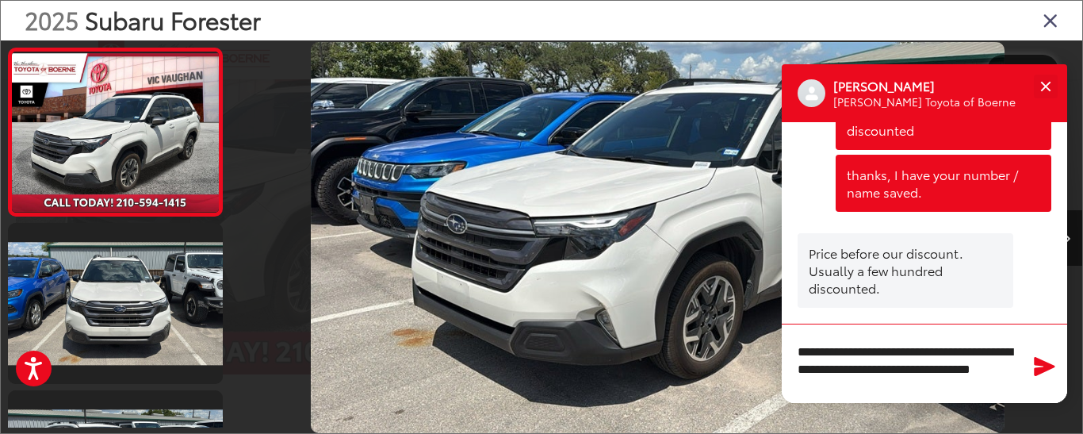
click at [1044, 382] on button "Send Message" at bounding box center [1044, 366] width 34 height 33
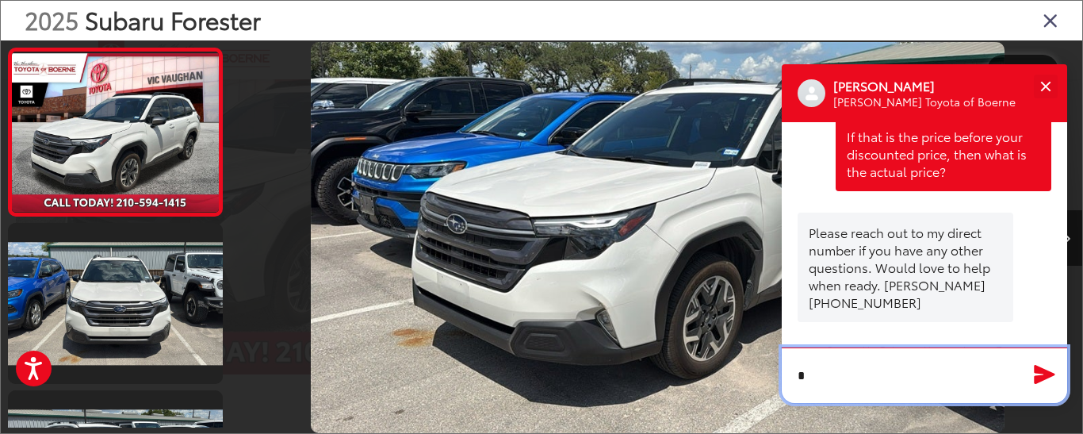
scroll to position [1426, 0]
type textarea "*******"
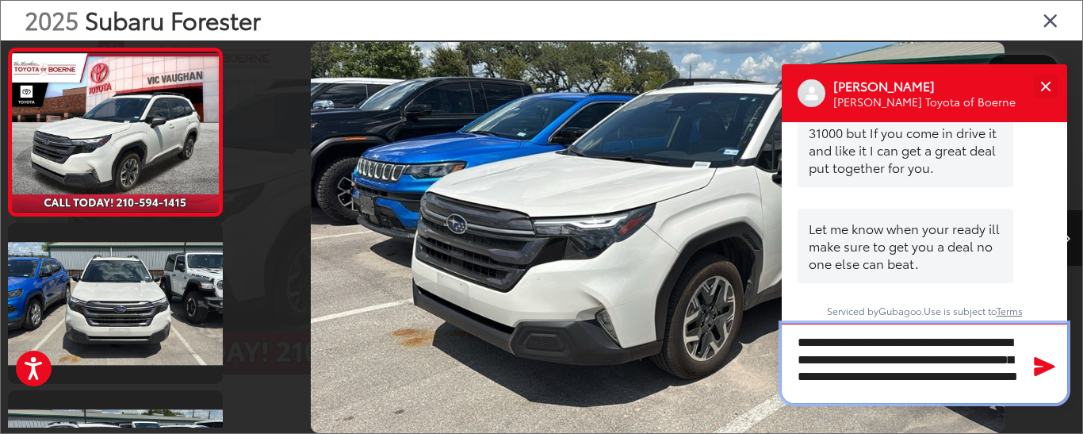
scroll to position [27, 0]
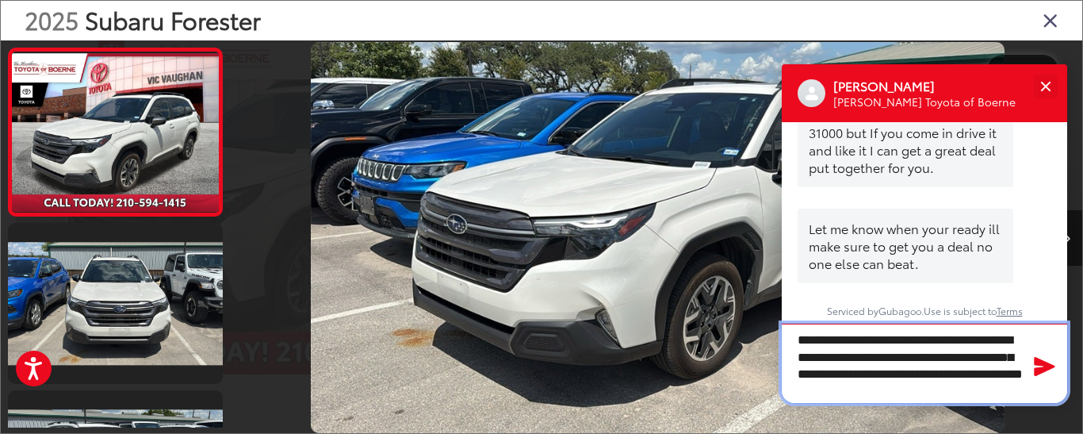
type textarea "**********"
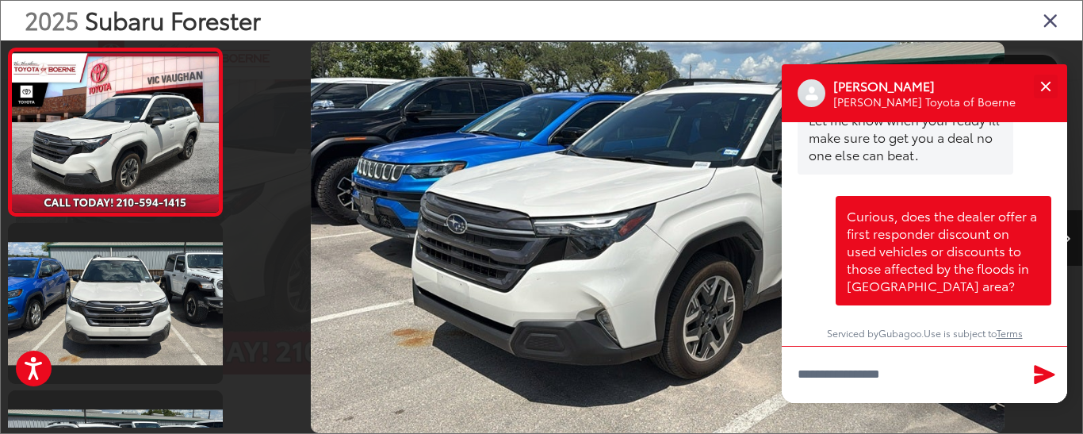
scroll to position [1812, 0]
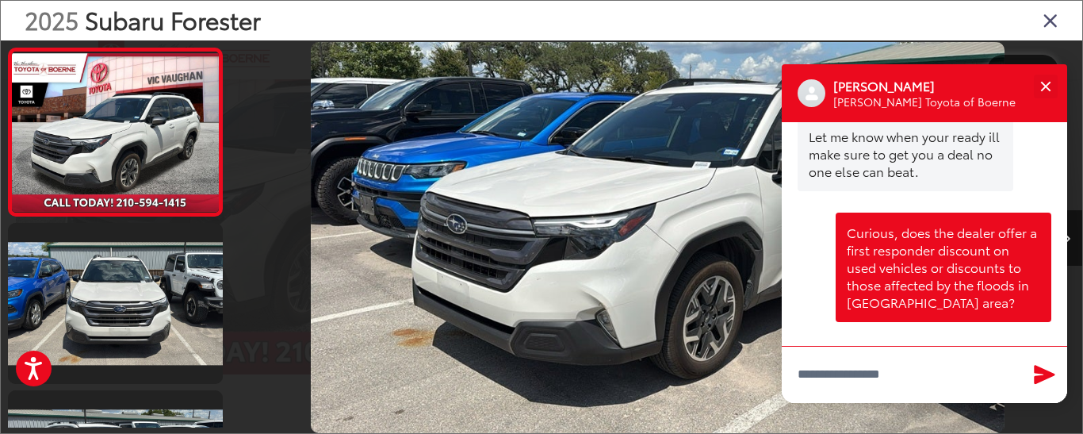
click at [268, 301] on div at bounding box center [339, 237] width 212 height 394
drag, startPoint x: 1044, startPoint y: 382, endPoint x: 268, endPoint y: 301, distance: 780.3
click at [268, 301] on div at bounding box center [339, 237] width 212 height 394
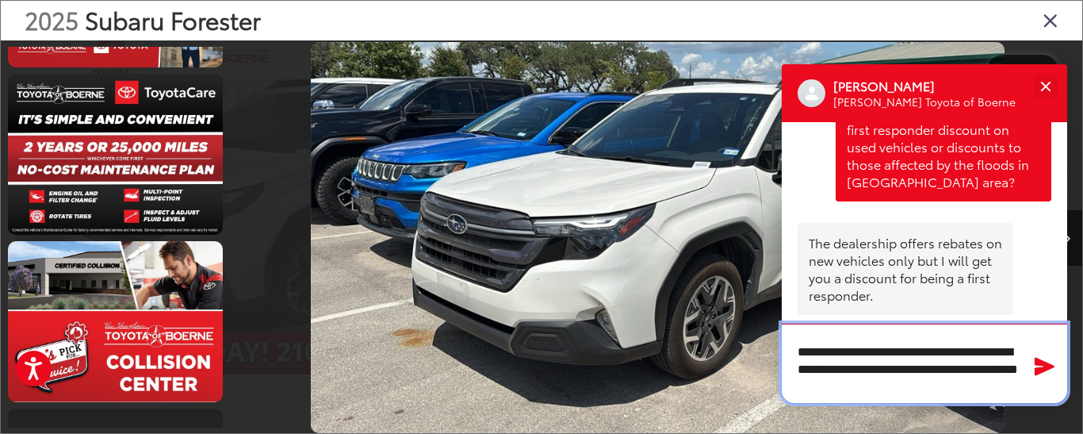
scroll to position [1947, 0]
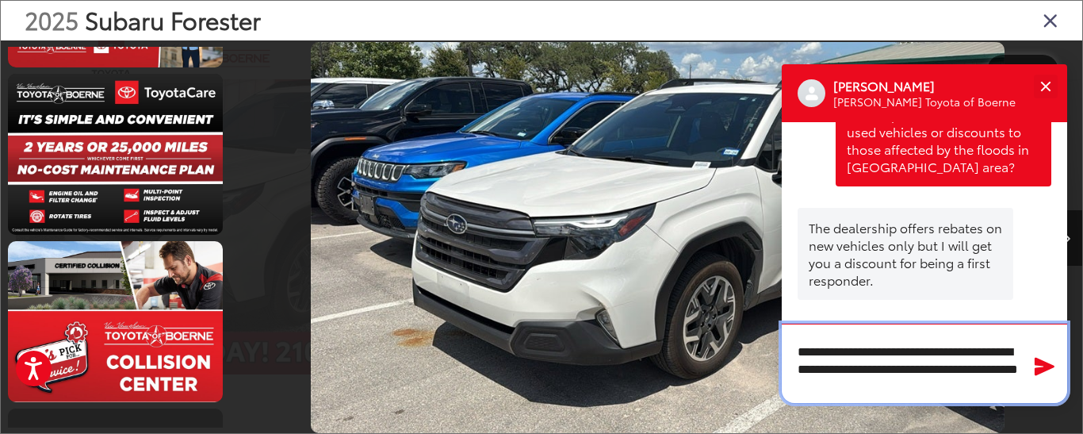
click at [905, 388] on textarea "**********" at bounding box center [924, 362] width 285 height 79
click at [964, 387] on textarea "**********" at bounding box center [924, 362] width 285 height 79
click at [796, 349] on textarea "**********" at bounding box center [924, 362] width 285 height 79
click at [913, 370] on textarea "**********" at bounding box center [924, 362] width 285 height 79
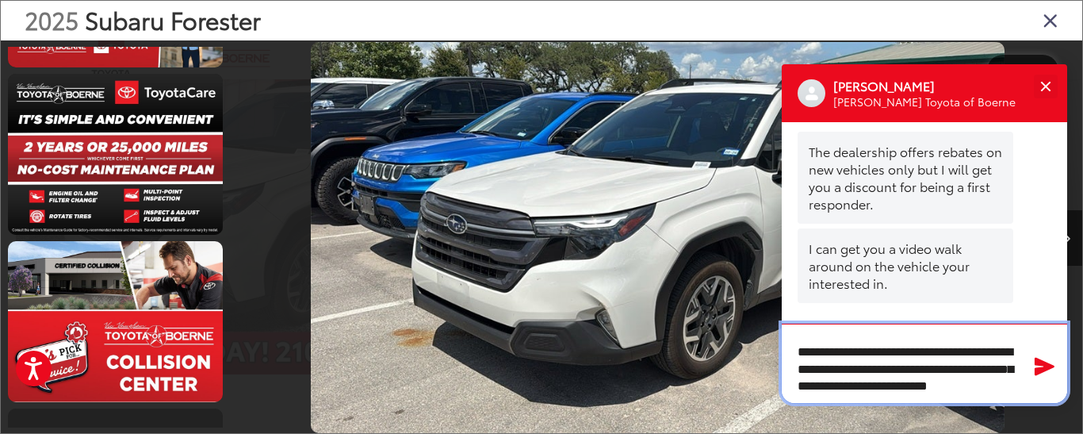
scroll to position [2026, 0]
click at [911, 372] on textarea "**********" at bounding box center [924, 362] width 285 height 79
click at [997, 385] on textarea "**********" at bounding box center [924, 362] width 285 height 79
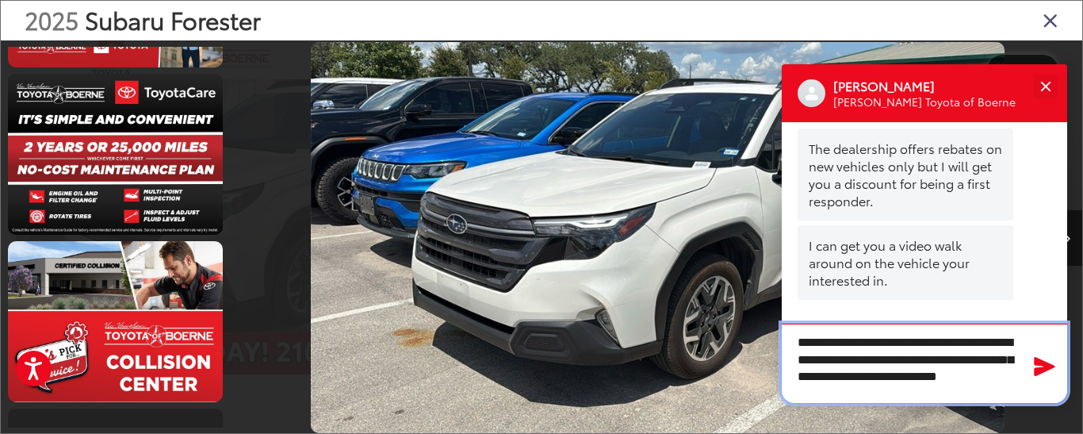
type textarea "**********"
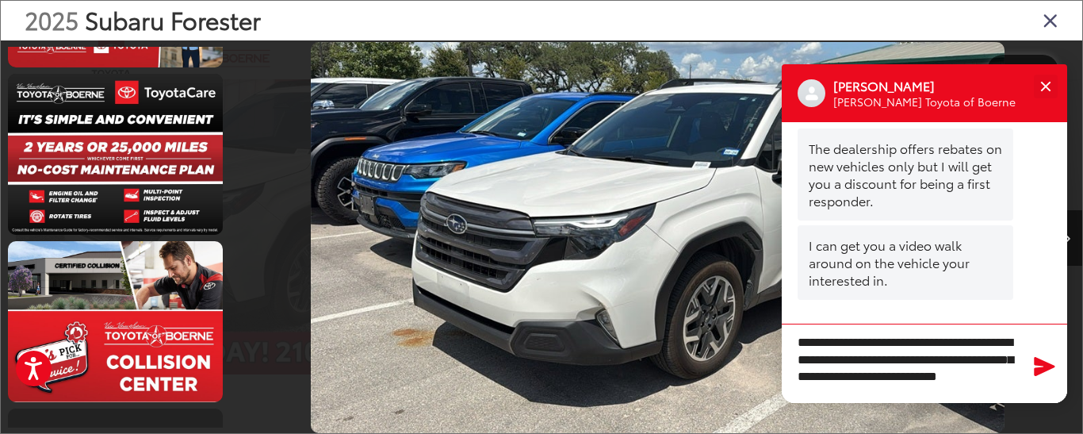
click at [1040, 375] on icon "Send Message" at bounding box center [1044, 365] width 25 height 23
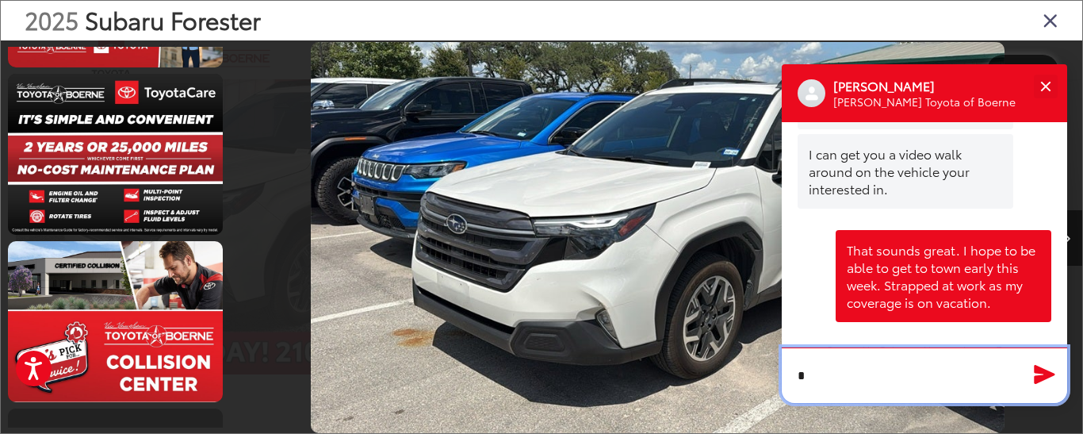
scroll to position [2116, 0]
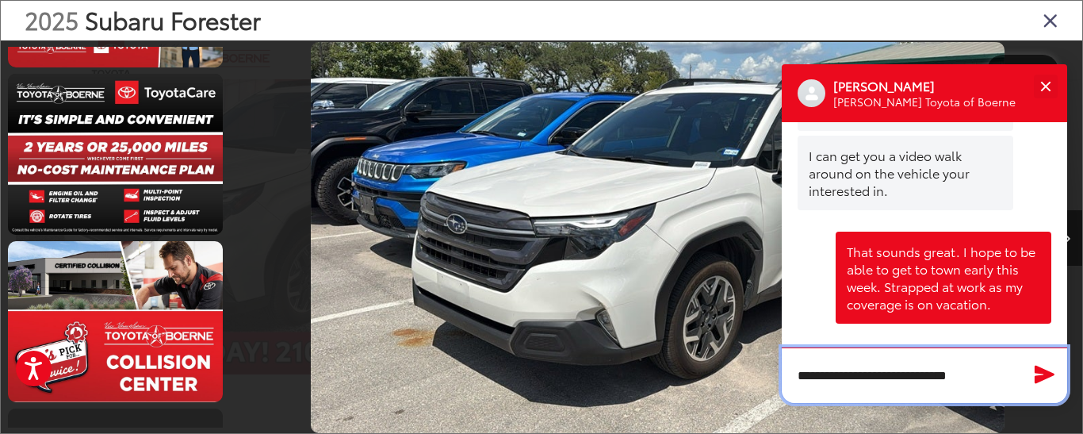
type textarea "**********"
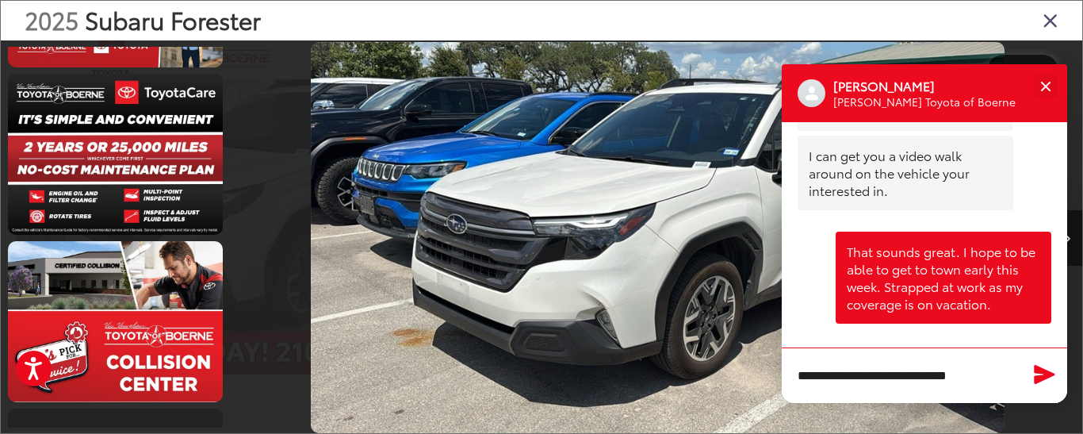
click at [1035, 378] on icon "Send Message" at bounding box center [1045, 374] width 21 height 19
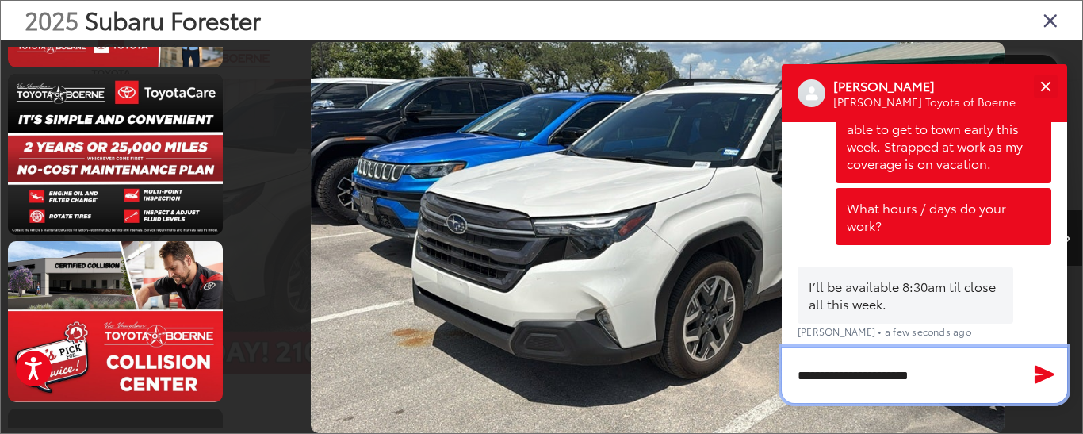
scroll to position [2301, 0]
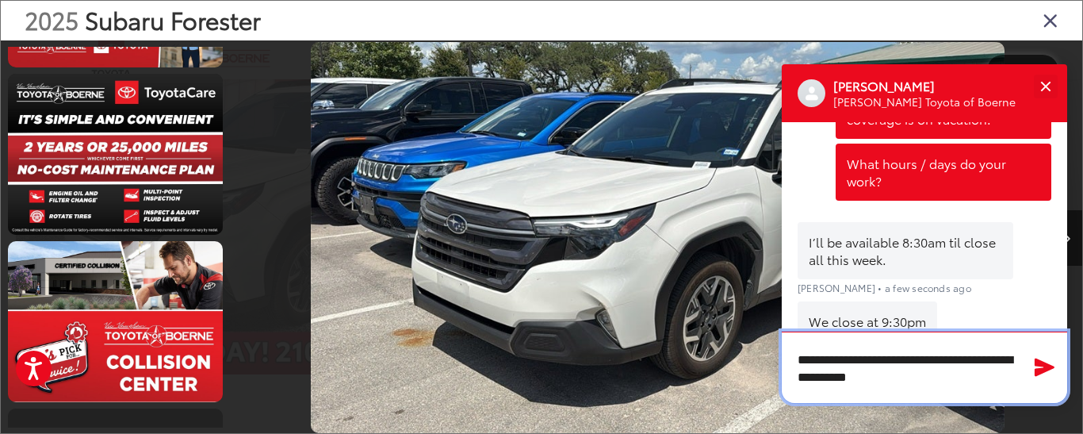
type textarea "**********"
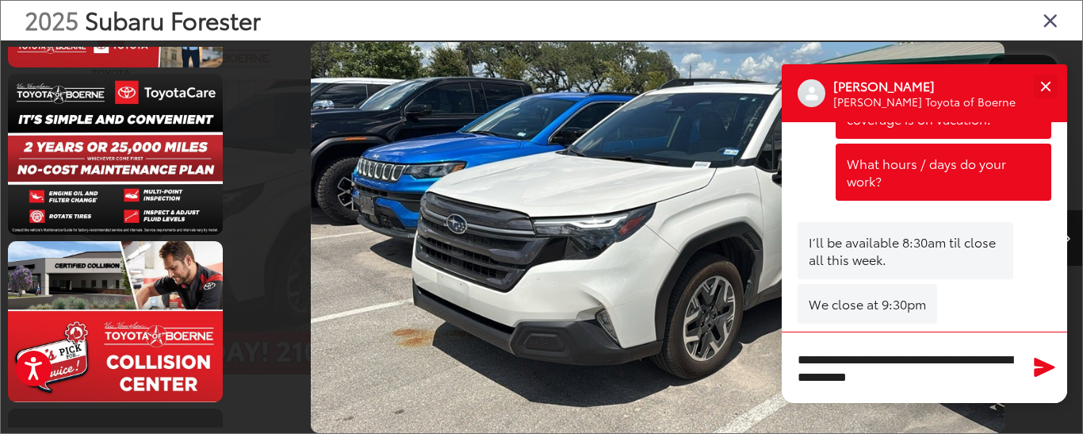
click at [1038, 358] on icon "Send Message" at bounding box center [1044, 366] width 25 height 23
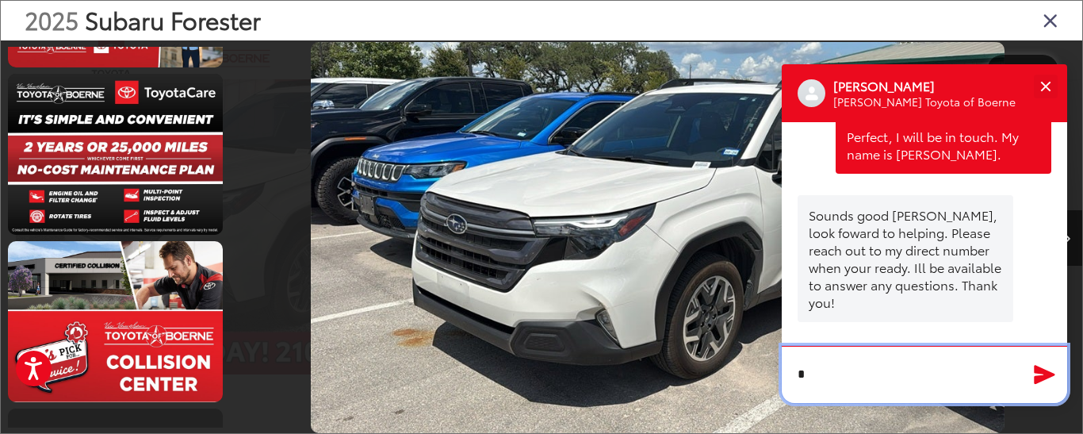
scroll to position [2527, 0]
click at [825, 381] on textarea "**********" at bounding box center [924, 374] width 285 height 55
type textarea "*"
type textarea "**********"
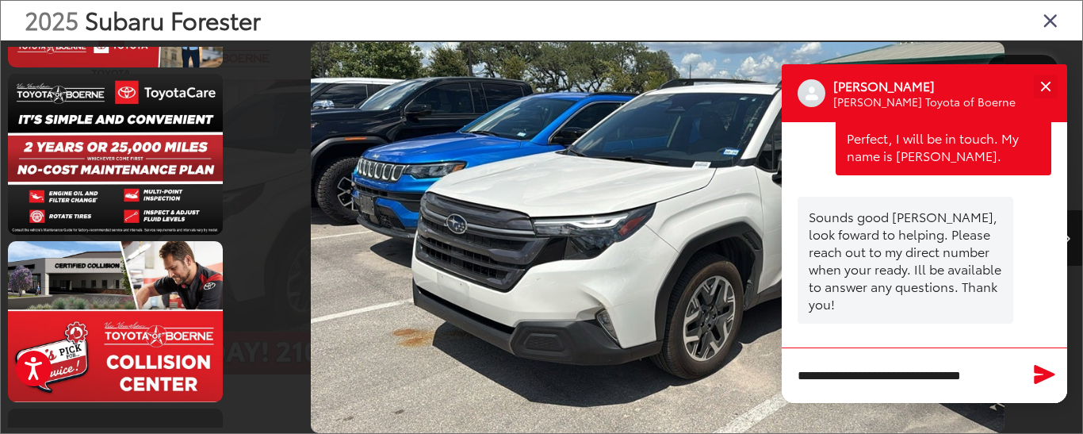
click at [1035, 373] on icon "Send Message" at bounding box center [1044, 373] width 25 height 23
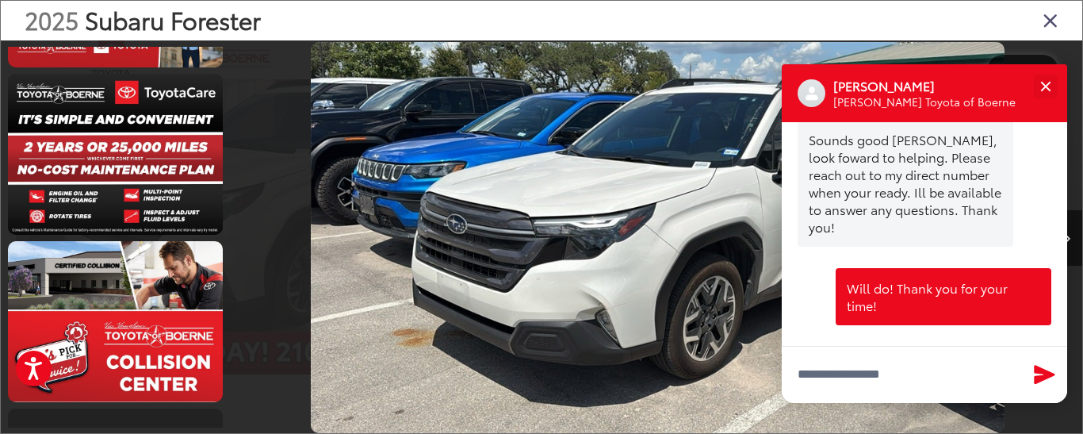
scroll to position [2607, 0]
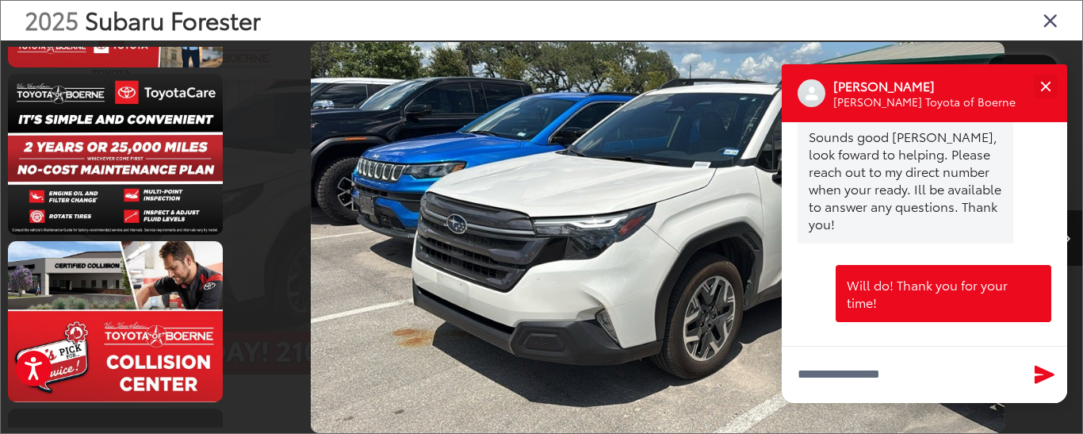
click at [618, 216] on img "2025 Subaru Forester Premium 14" at bounding box center [658, 237] width 694 height 390
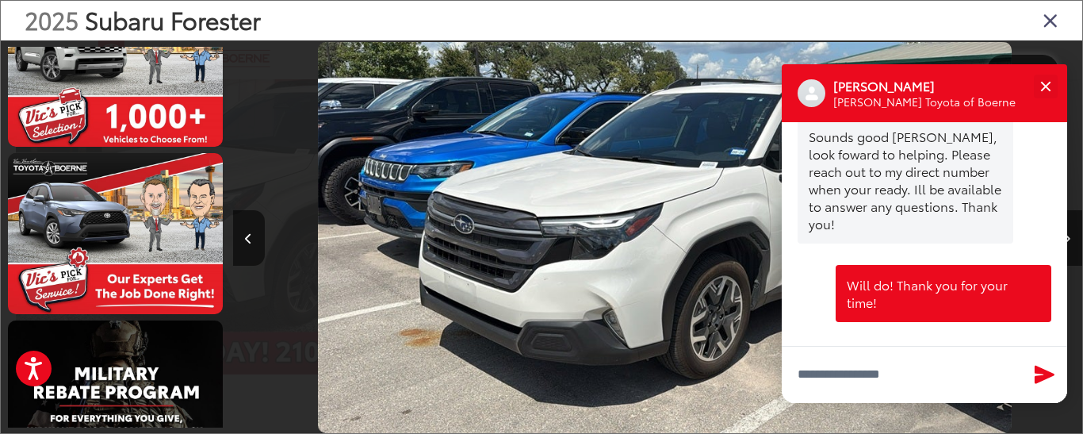
scroll to position [0, 11889]
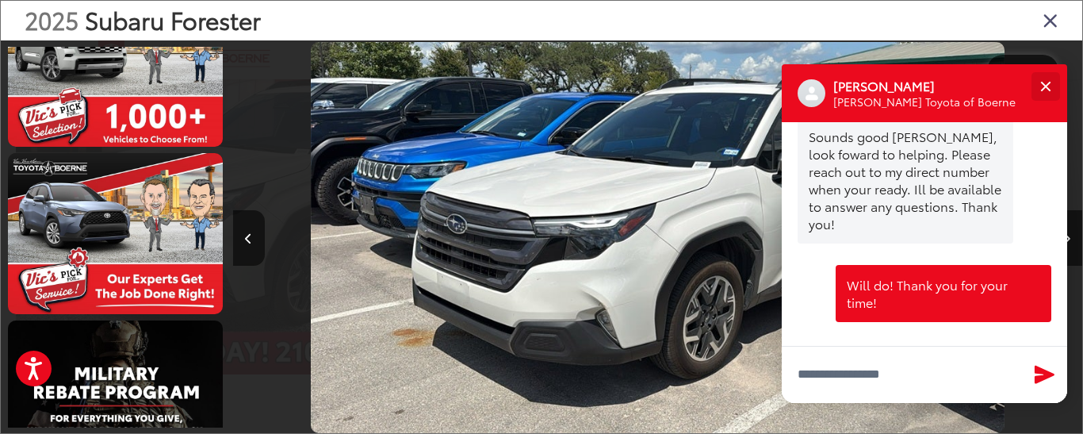
click at [1039, 81] on button "Close" at bounding box center [1045, 86] width 34 height 34
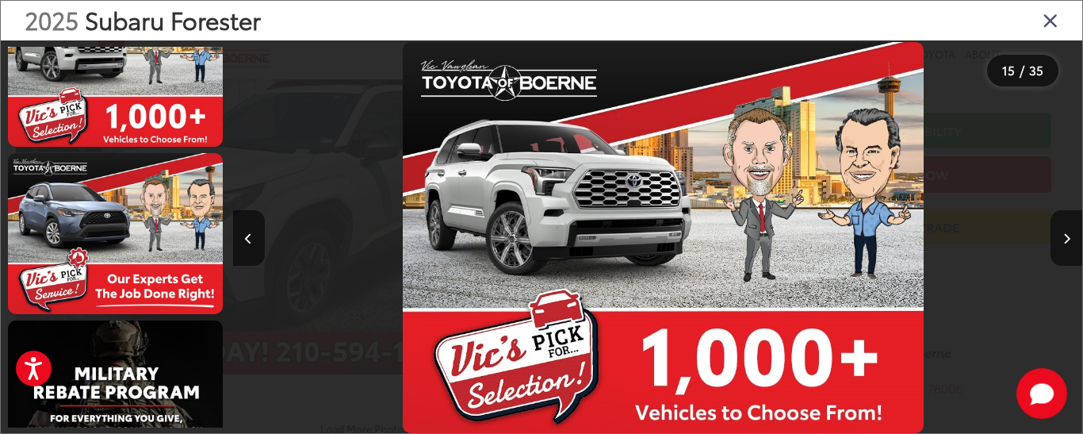
scroll to position [0, 12739]
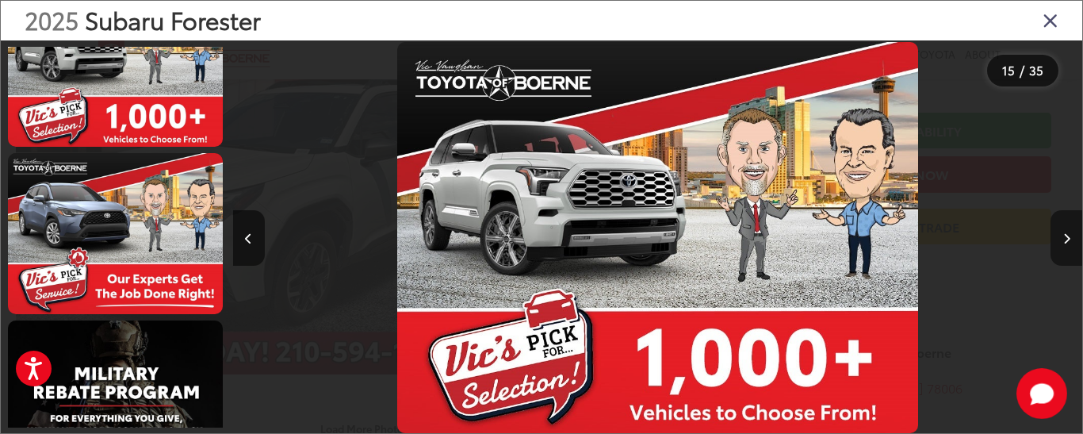
click at [1062, 235] on button "Next image" at bounding box center [1066, 237] width 32 height 55
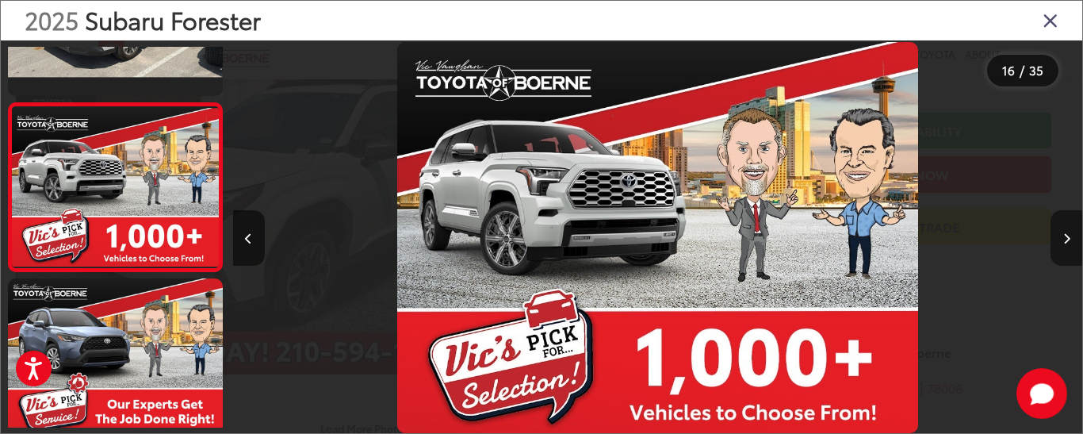
scroll to position [2451, 0]
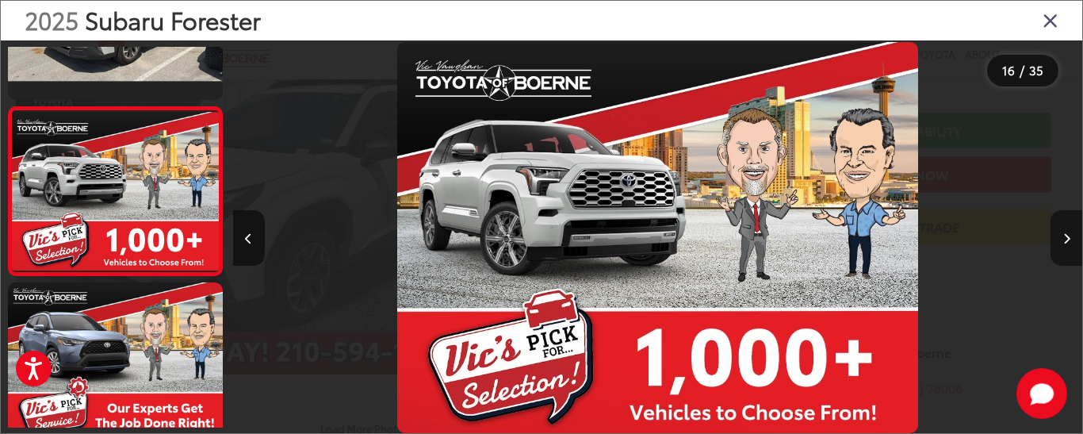
click at [1062, 232] on button "Next image" at bounding box center [1066, 237] width 32 height 55
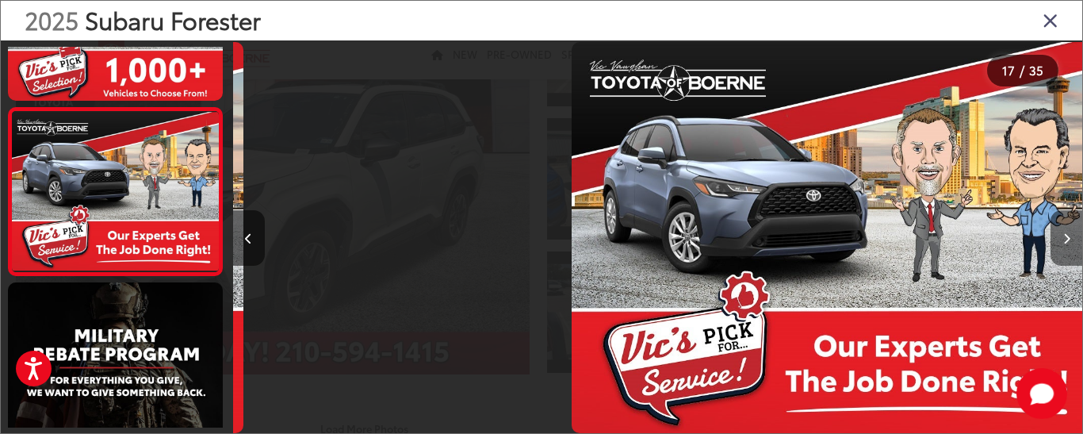
scroll to position [2619, 0]
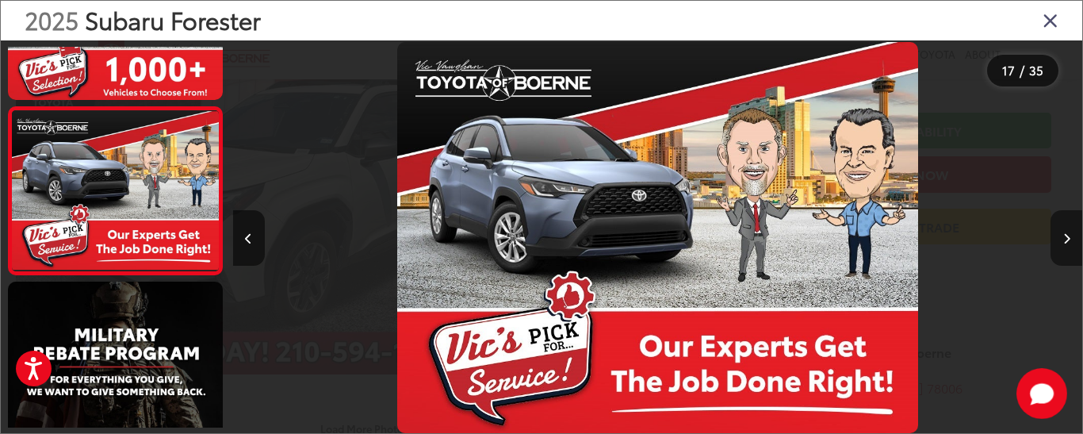
click at [1059, 236] on button "Next image" at bounding box center [1066, 237] width 32 height 55
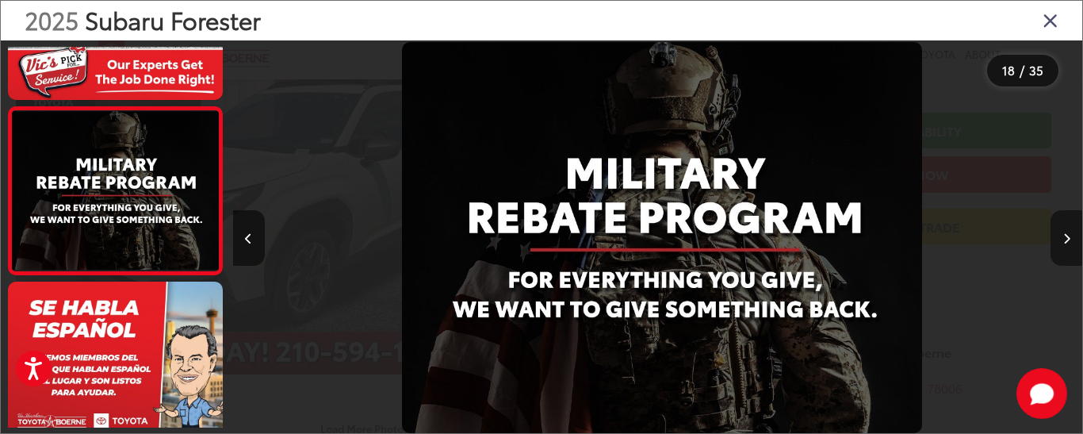
scroll to position [0, 14437]
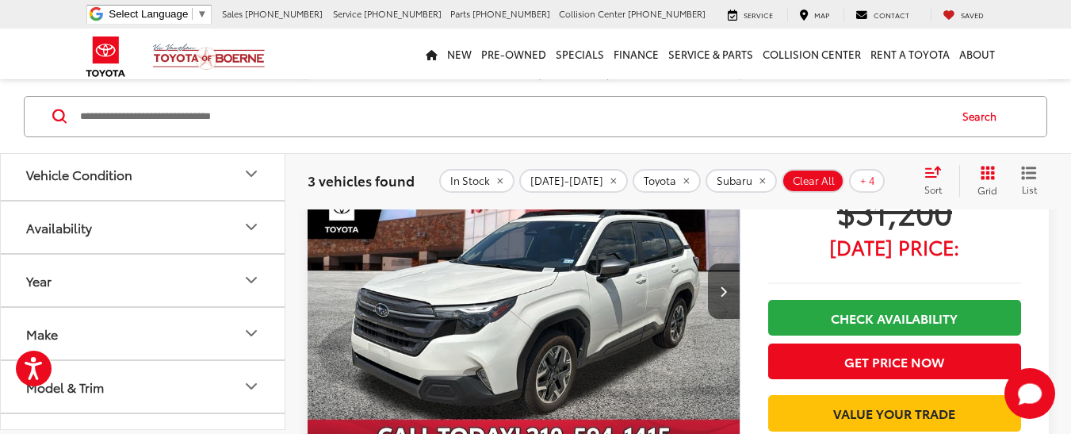
scroll to position [766, 0]
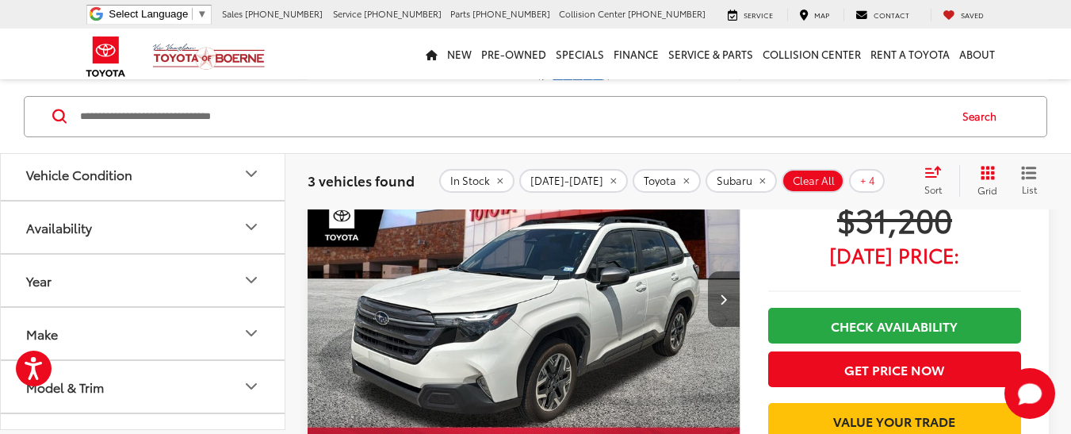
click at [717, 300] on button "Next image" at bounding box center [724, 298] width 32 height 55
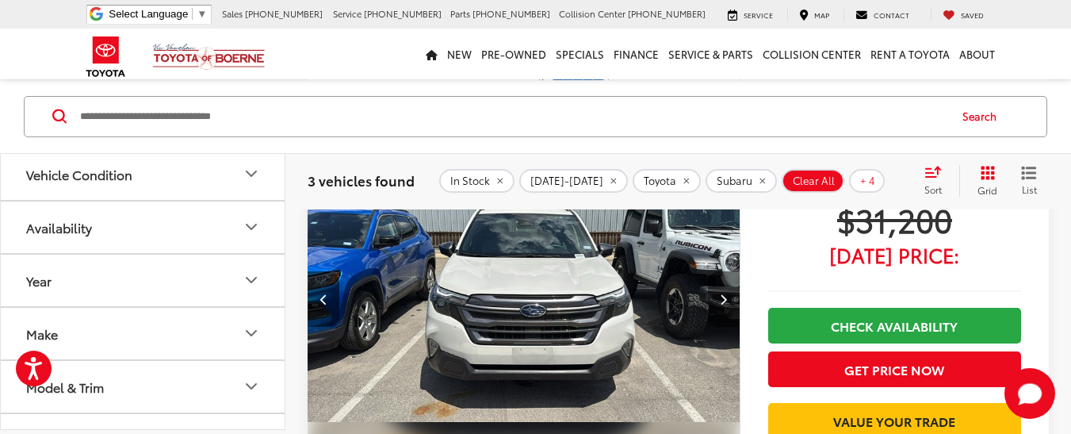
click at [724, 303] on icon "Next image" at bounding box center [723, 298] width 7 height 11
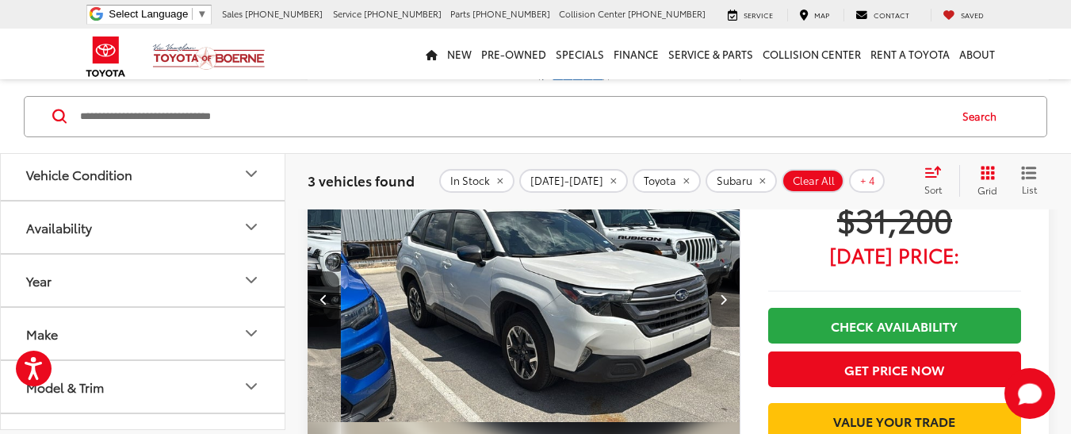
scroll to position [0, 869]
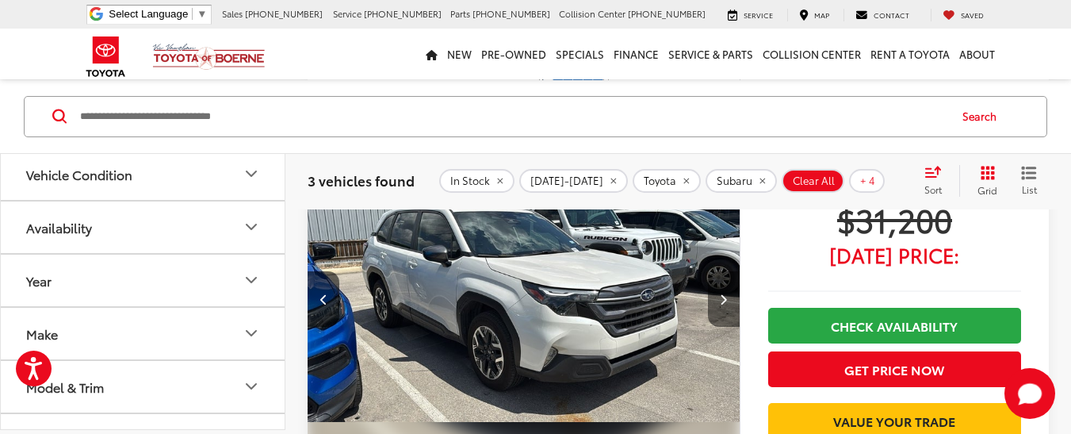
click at [721, 305] on button "Next image" at bounding box center [724, 298] width 32 height 55
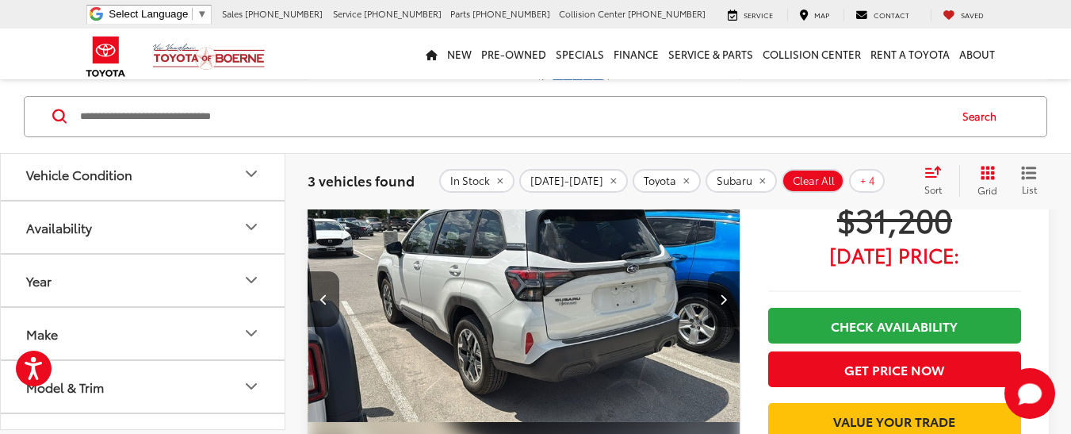
scroll to position [0, 1303]
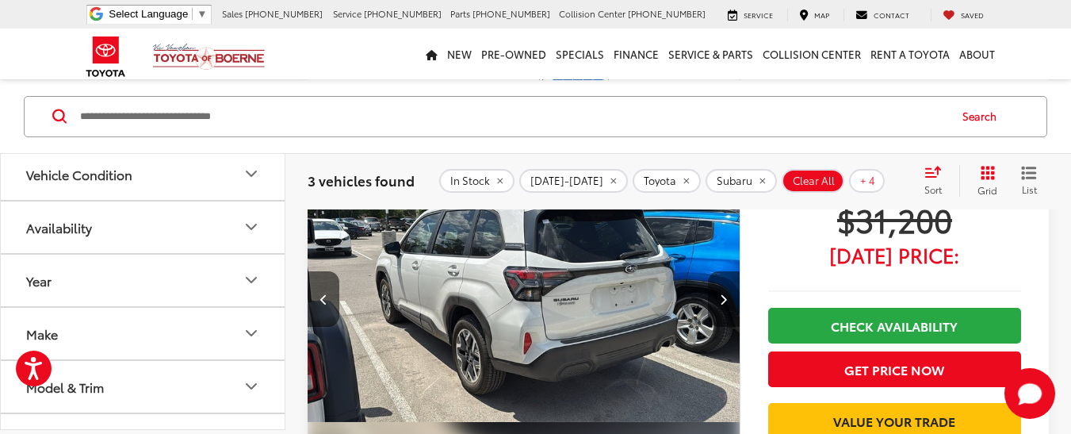
click at [719, 301] on button "Next image" at bounding box center [724, 298] width 32 height 55
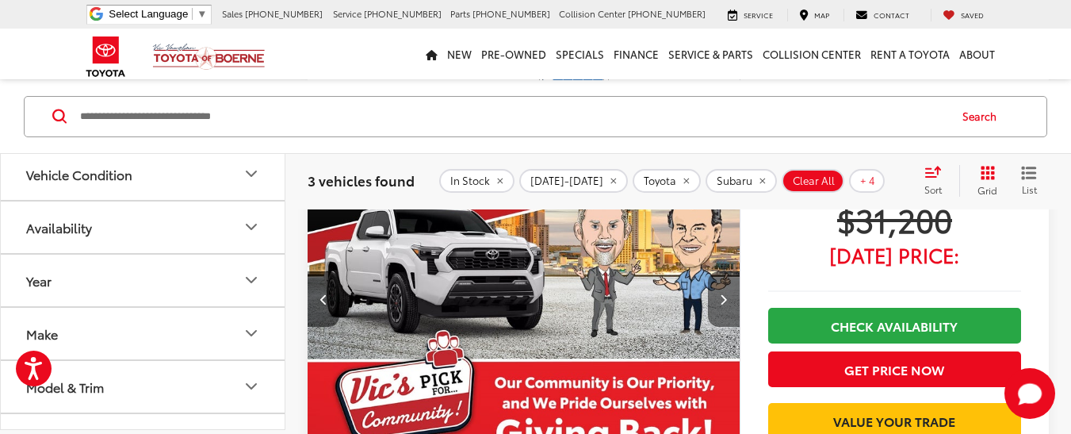
click at [722, 296] on icon "Next image" at bounding box center [723, 298] width 7 height 11
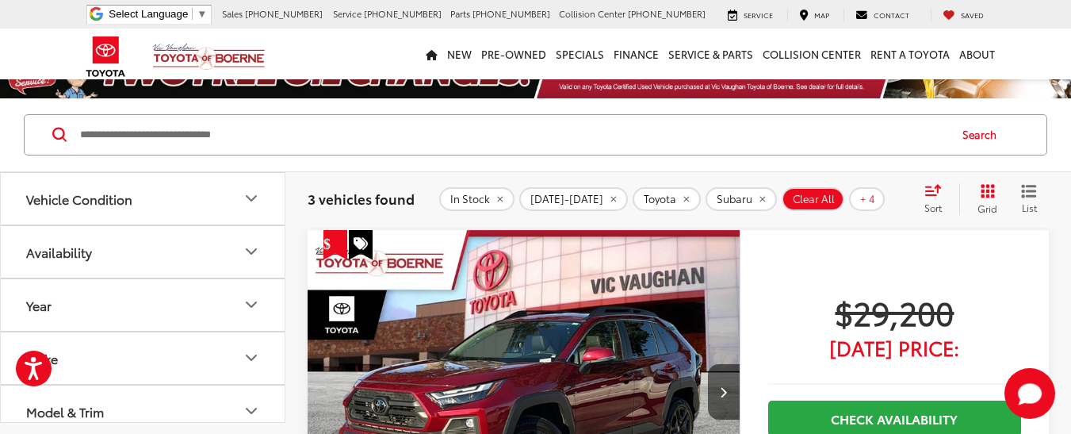
scroll to position [0, 0]
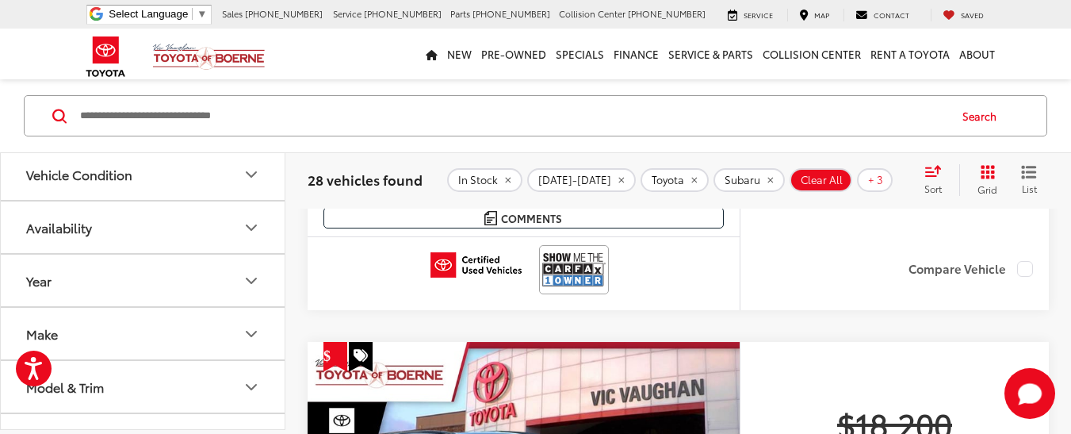
scroll to position [3714, 0]
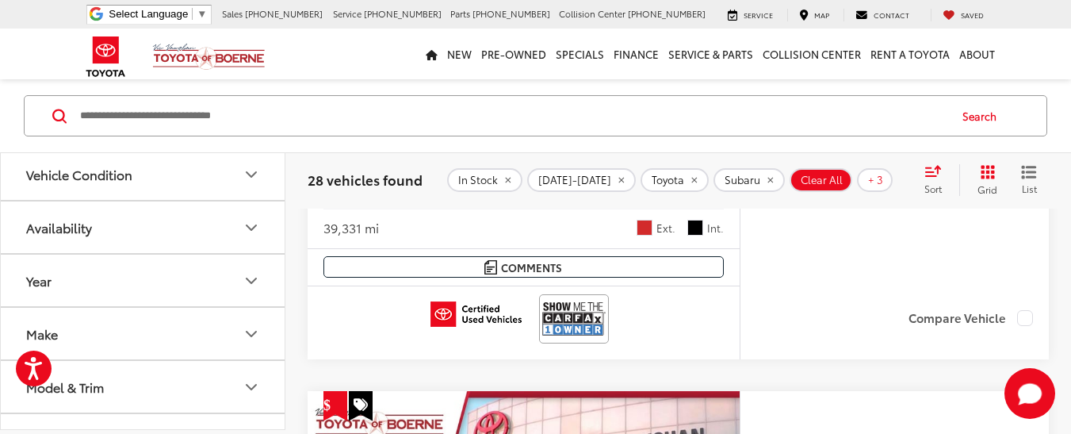
click at [251, 328] on icon "Make" at bounding box center [251, 332] width 19 height 19
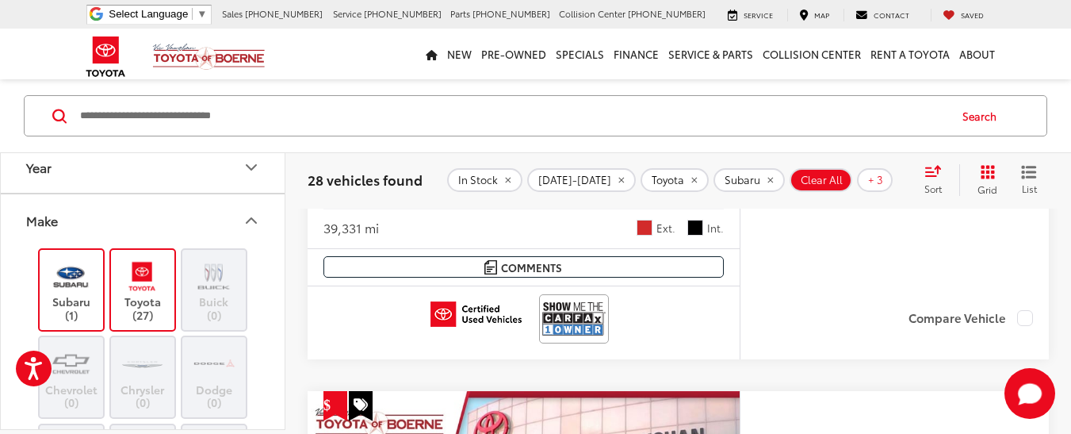
click at [169, 257] on label "Toyota (27)" at bounding box center [143, 289] width 64 height 64
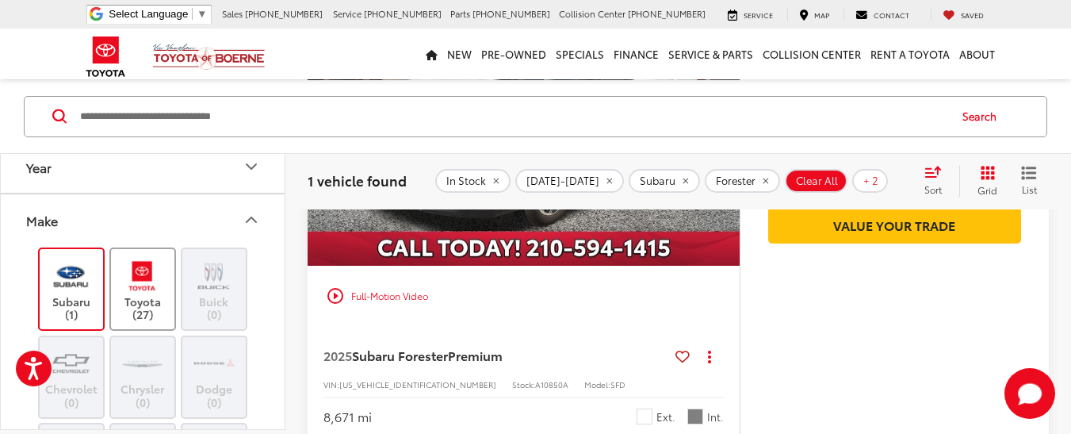
scroll to position [323, 0]
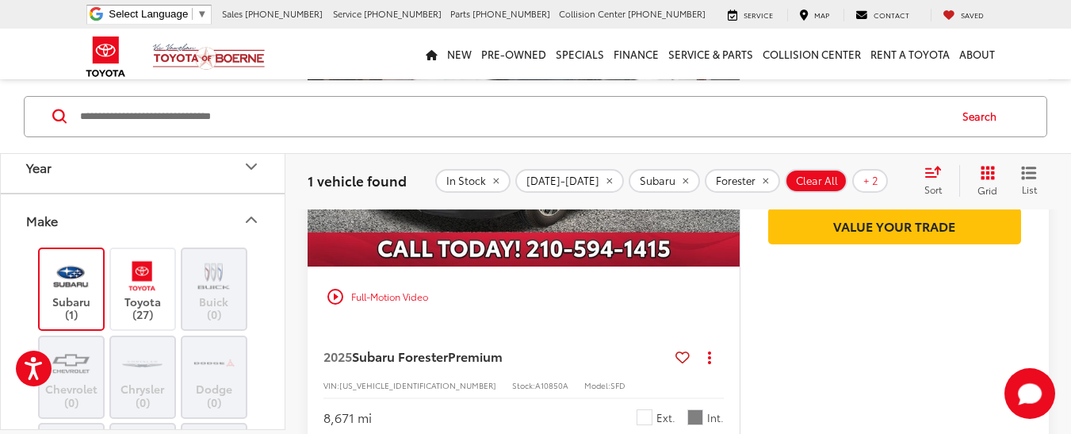
click at [504, 308] on div "play_circle_outline Full-Motion Video" at bounding box center [523, 296] width 408 height 29
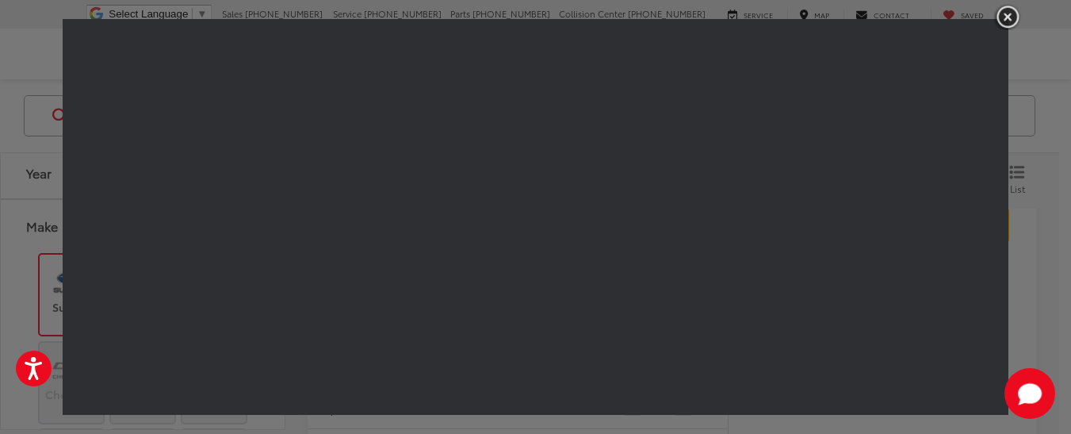
click at [995, 17] on img "button" at bounding box center [1007, 17] width 29 height 26
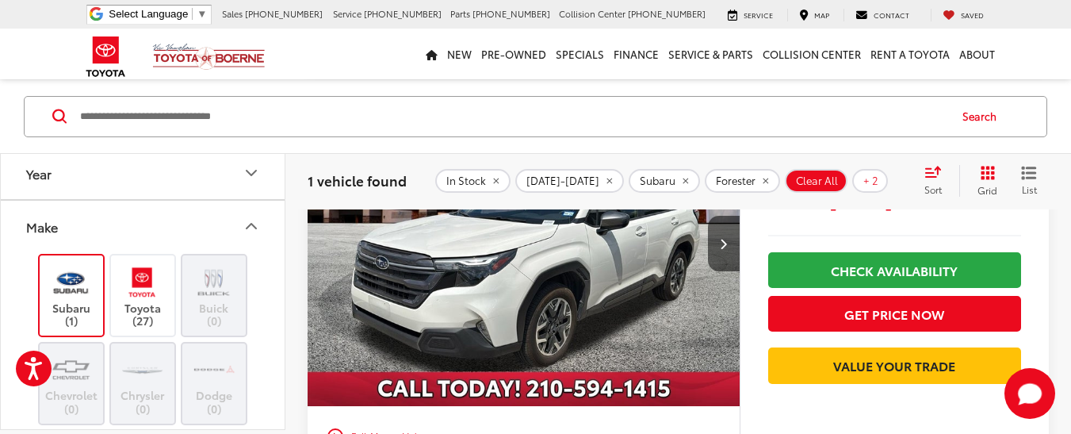
scroll to position [0, 0]
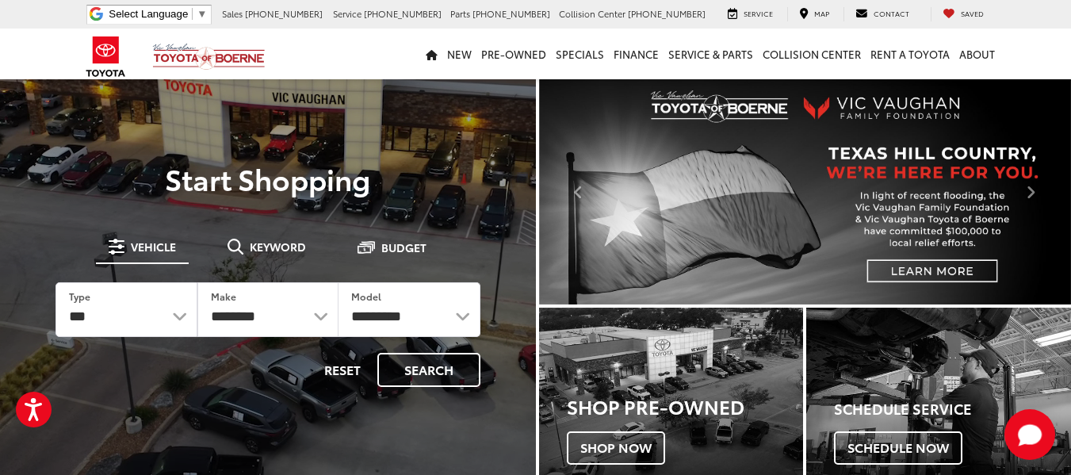
select select "******"
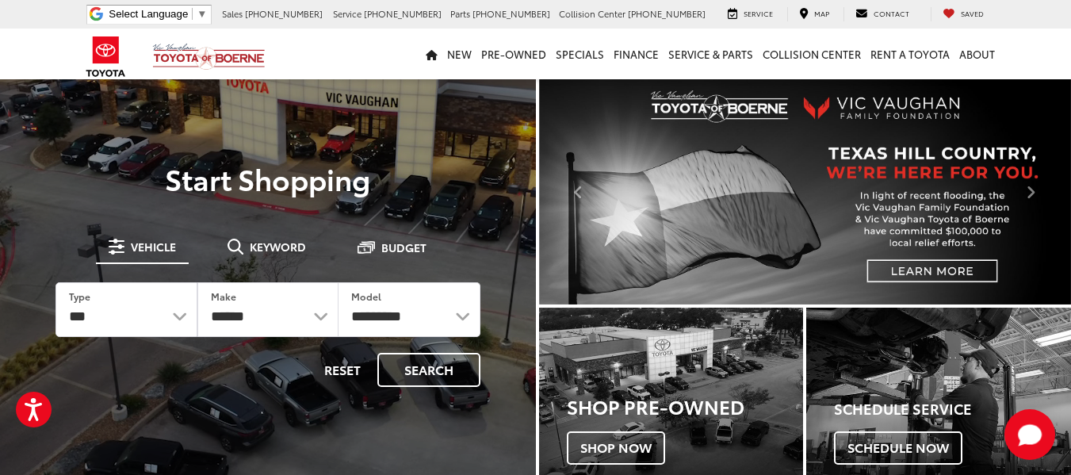
click at [198, 283] on select "**********" at bounding box center [268, 309] width 140 height 53
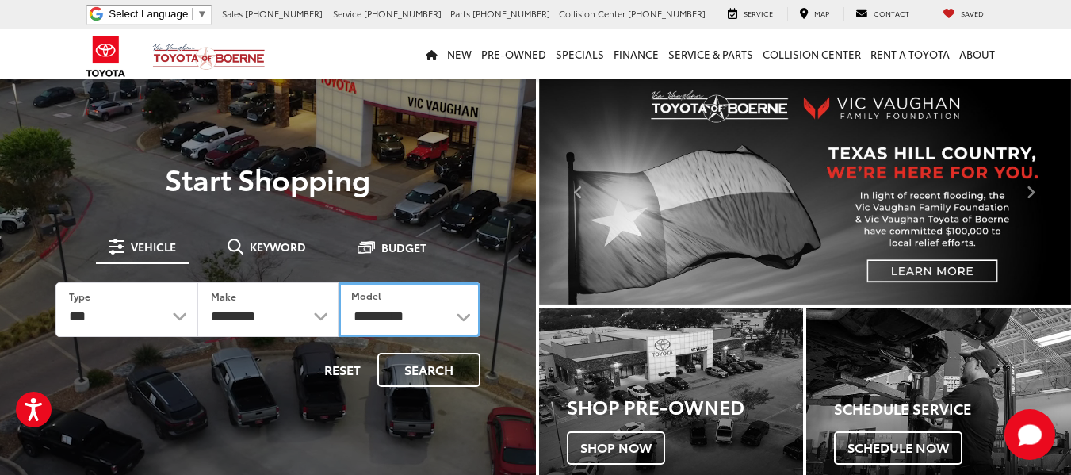
click at [440, 316] on select "**********" at bounding box center [410, 309] width 142 height 55
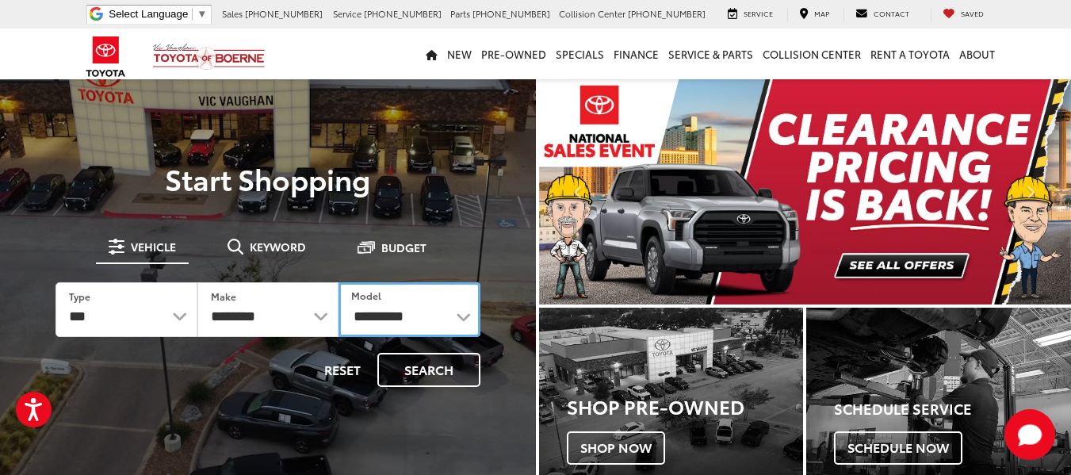
select select "**********"
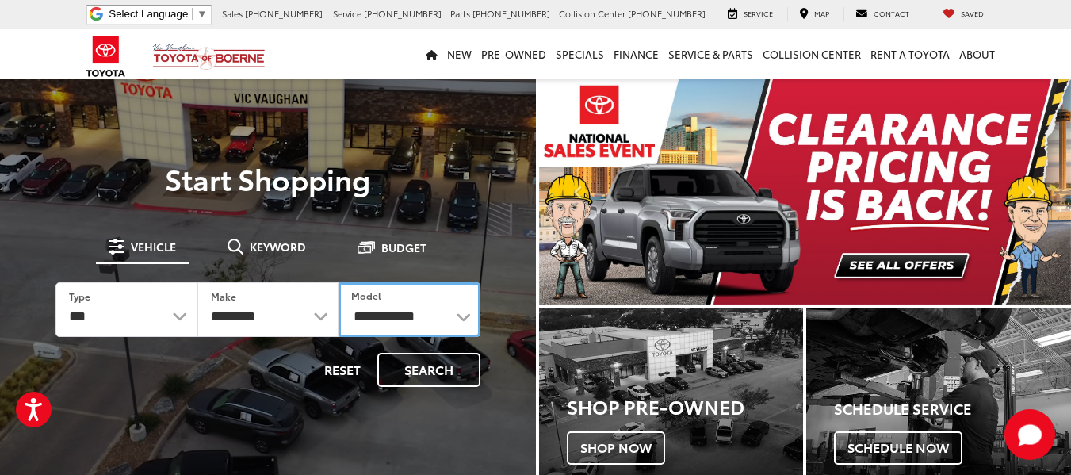
click at [339, 282] on select "**********" at bounding box center [410, 309] width 142 height 55
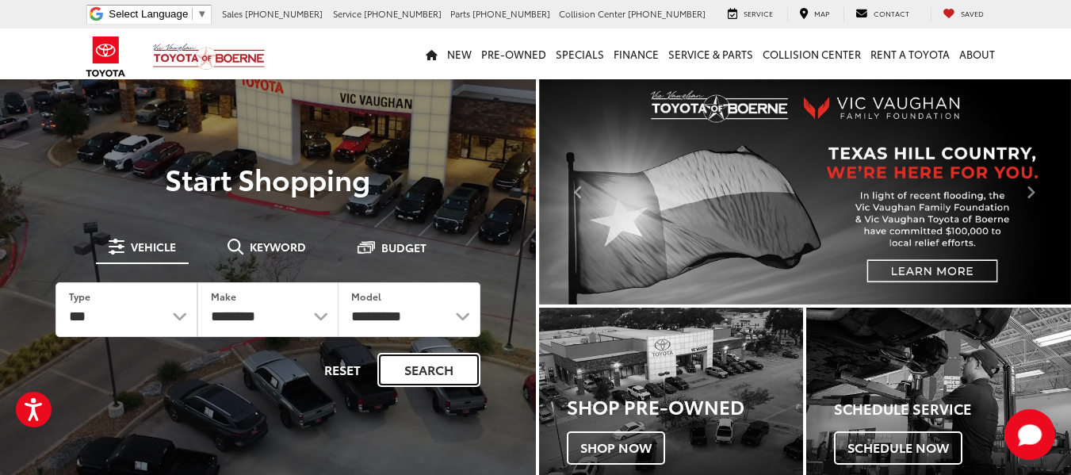
click at [445, 372] on button "Search" at bounding box center [428, 370] width 103 height 34
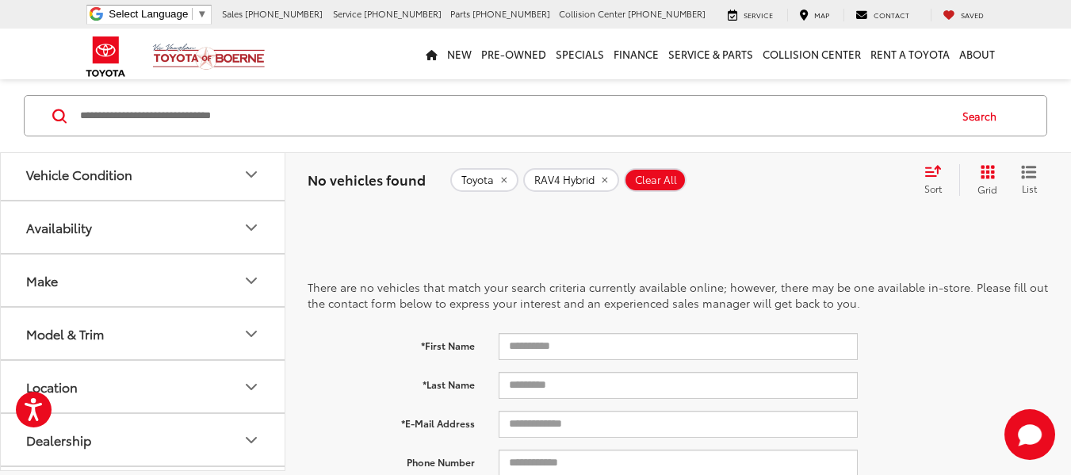
scroll to position [53, 0]
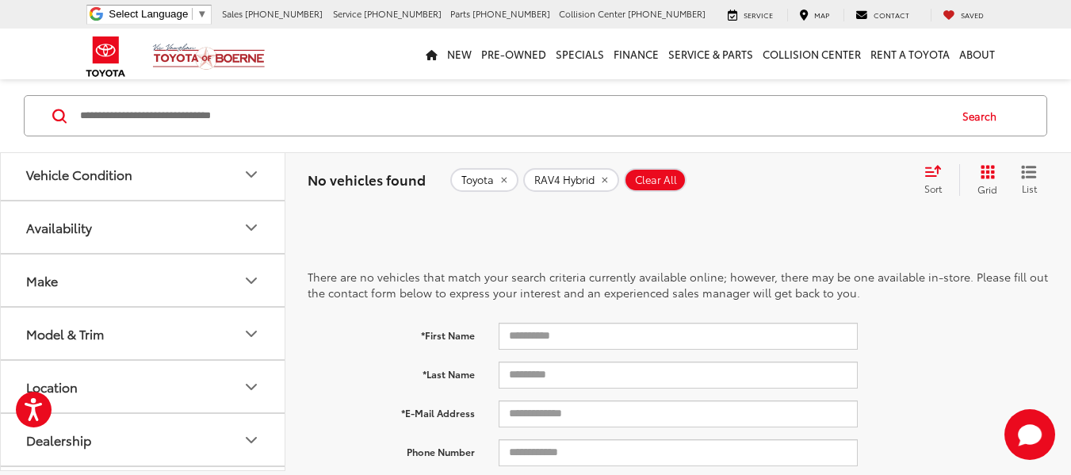
click at [247, 172] on icon "Vehicle Condition" at bounding box center [252, 173] width 10 height 5
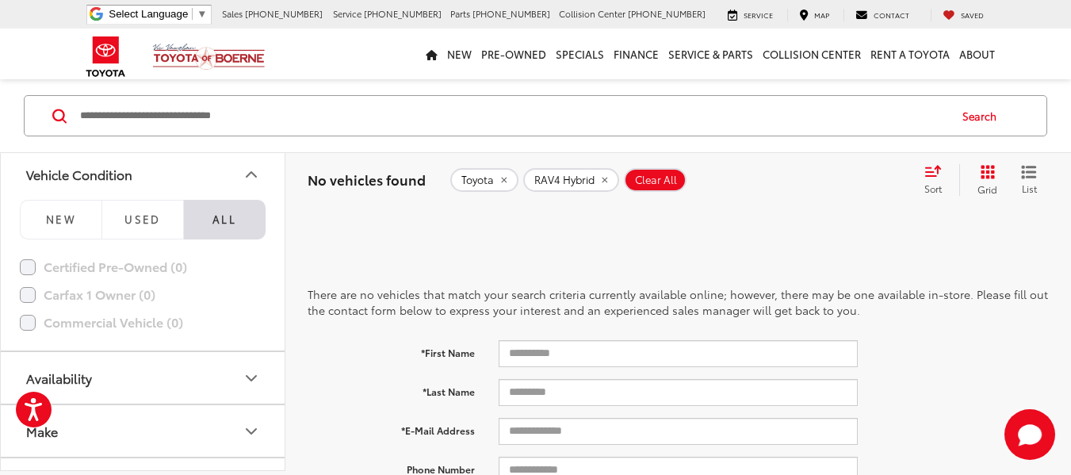
scroll to position [0, 0]
